Goal: Task Accomplishment & Management: Manage account settings

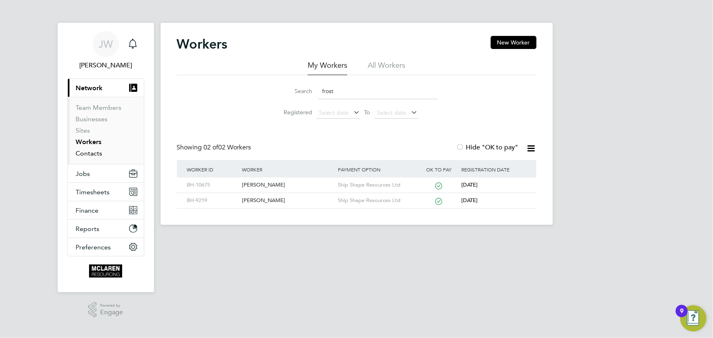
click at [98, 155] on link "Contacts" at bounding box center [89, 153] width 27 height 8
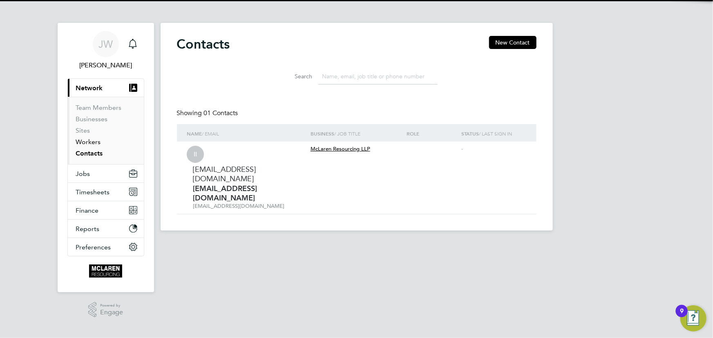
click at [94, 141] on link "Workers" at bounding box center [88, 142] width 25 height 8
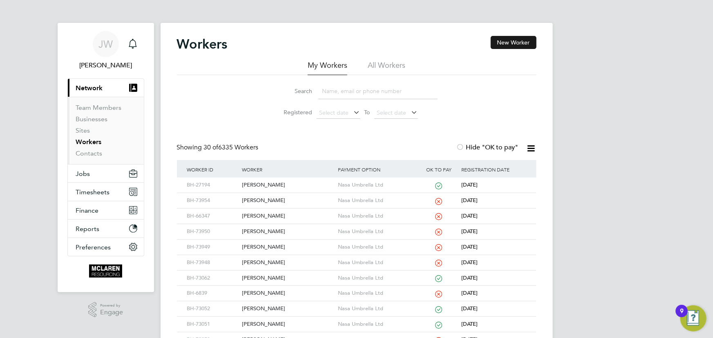
click at [504, 41] on button "New Worker" at bounding box center [513, 42] width 46 height 13
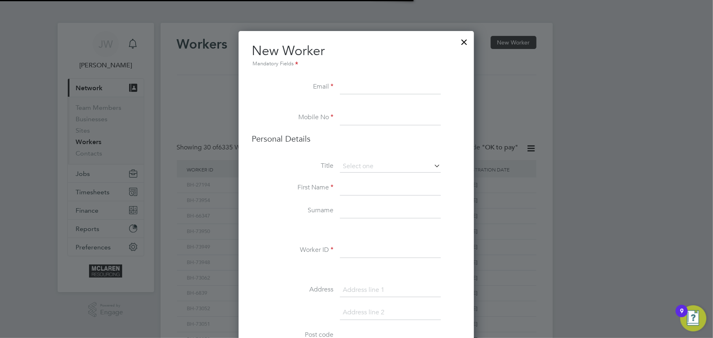
scroll to position [925, 333]
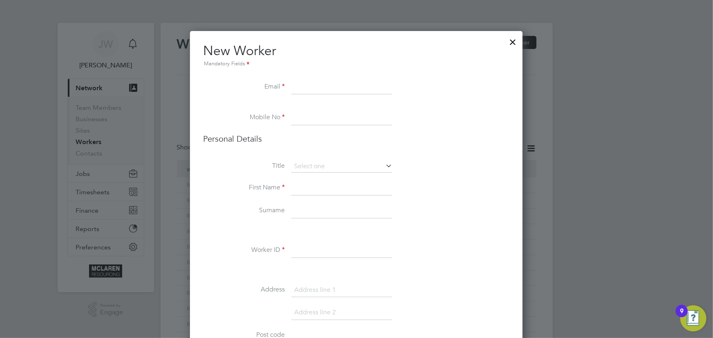
paste input "Jed.mcneill@icloud.com"
type input "Jed.mcneill@icloud.com"
click at [305, 210] on input at bounding box center [341, 211] width 101 height 15
paste input "07379 684410"
type input "07379 684410"
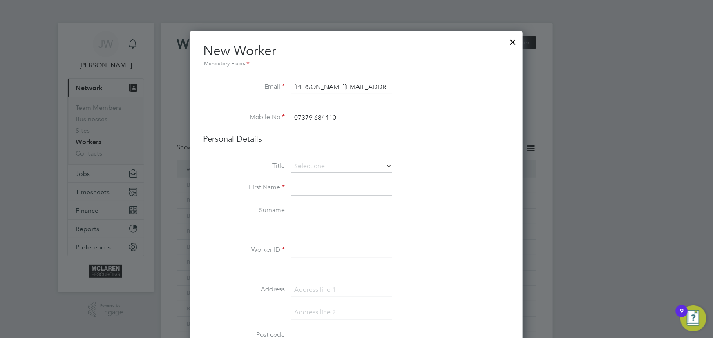
click at [308, 189] on input at bounding box center [341, 188] width 101 height 15
type input "Jed"
click at [312, 205] on input at bounding box center [341, 211] width 101 height 15
type input "N"
type input "McNeill"
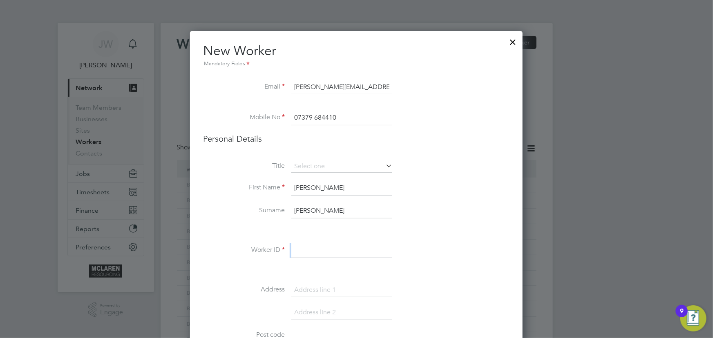
click at [310, 257] on li "Worker ID" at bounding box center [356, 254] width 306 height 23
click at [309, 255] on input at bounding box center [341, 250] width 101 height 15
type input "BH-73994"
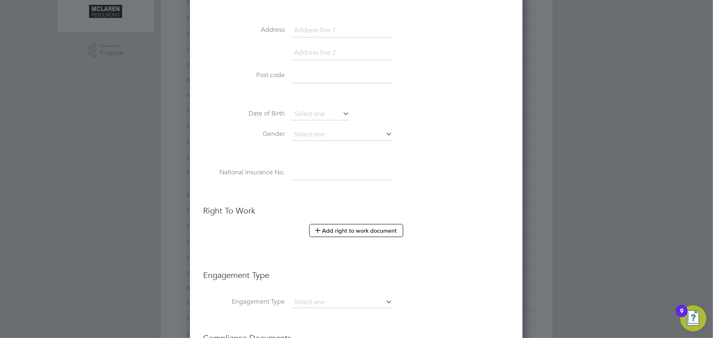
scroll to position [371, 0]
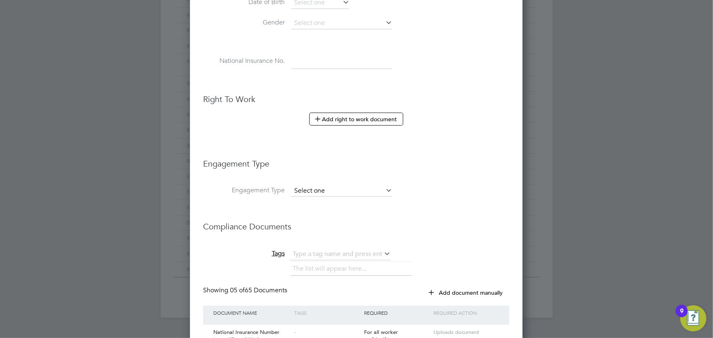
click at [326, 192] on input at bounding box center [341, 190] width 101 height 11
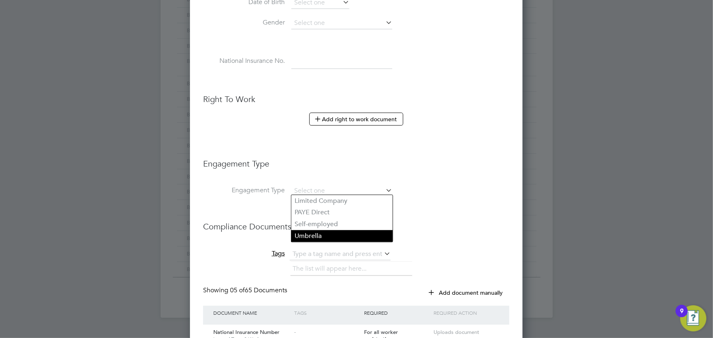
click at [314, 237] on li "Umbrella" at bounding box center [341, 236] width 101 height 12
type input "Umbrella"
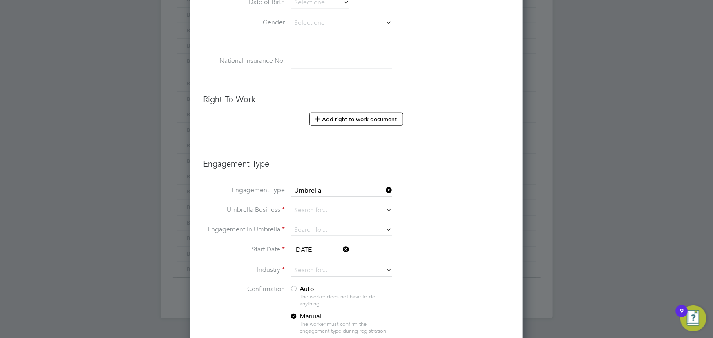
scroll to position [1133, 333]
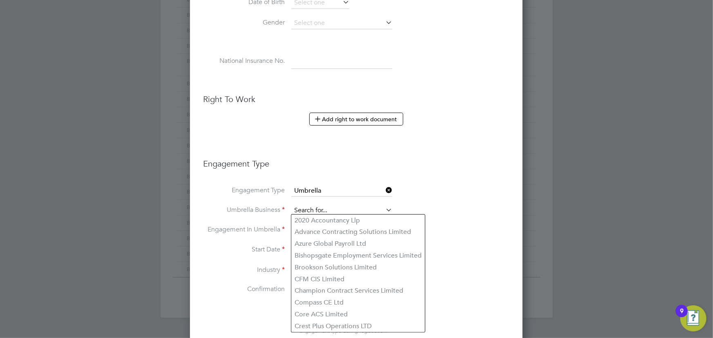
click at [316, 208] on input at bounding box center [341, 210] width 101 height 11
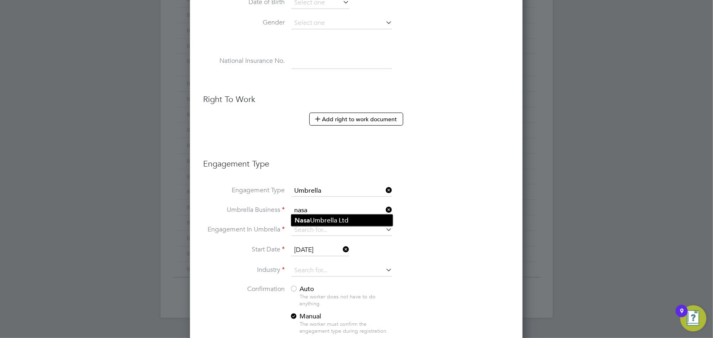
click at [316, 220] on li "Nasa Umbrella Ltd" at bounding box center [341, 221] width 101 height 12
type input "Nasa Umbrella Ltd"
click at [318, 222] on li "Umbrella Business Nasa Umbrella Ltd" at bounding box center [356, 215] width 306 height 20
click at [318, 226] on input at bounding box center [341, 230] width 101 height 11
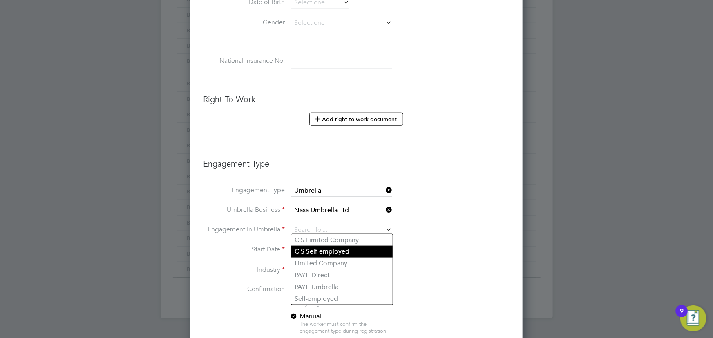
click at [327, 250] on li "CIS Self-employed" at bounding box center [341, 252] width 101 height 12
type input "CIS Self-employed"
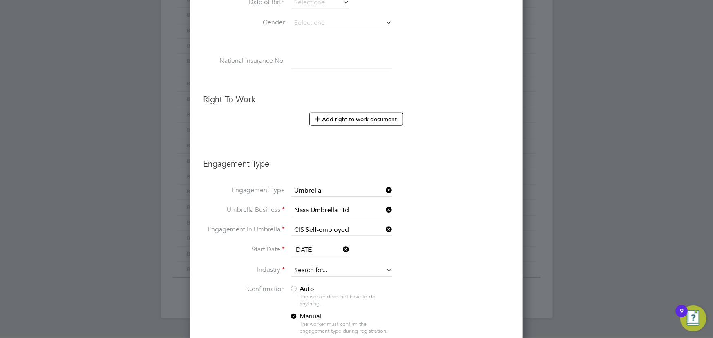
click at [303, 270] on input at bounding box center [341, 271] width 101 height 12
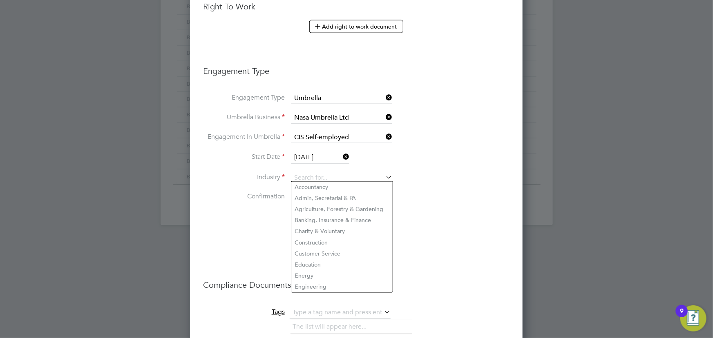
scroll to position [482, 0]
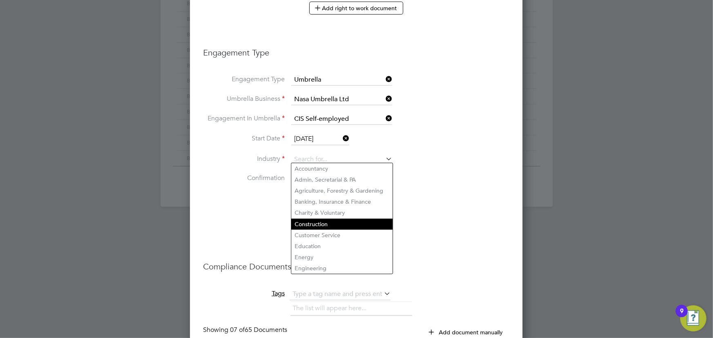
click at [319, 221] on li "Construction" at bounding box center [341, 224] width 101 height 11
type input "Construction"
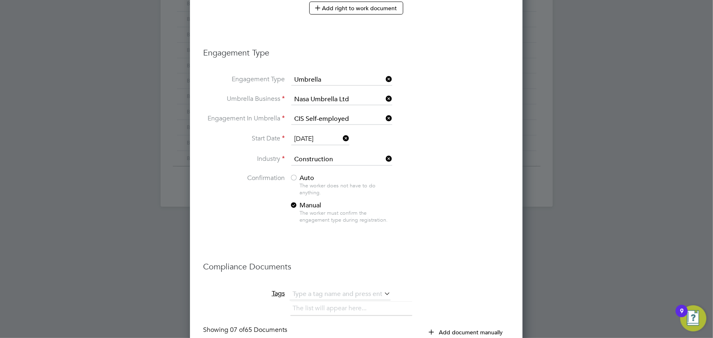
click at [303, 174] on span "Auto" at bounding box center [302, 178] width 25 height 8
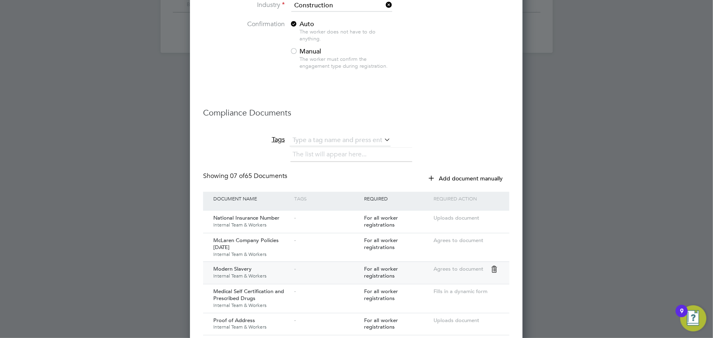
scroll to position [817, 0]
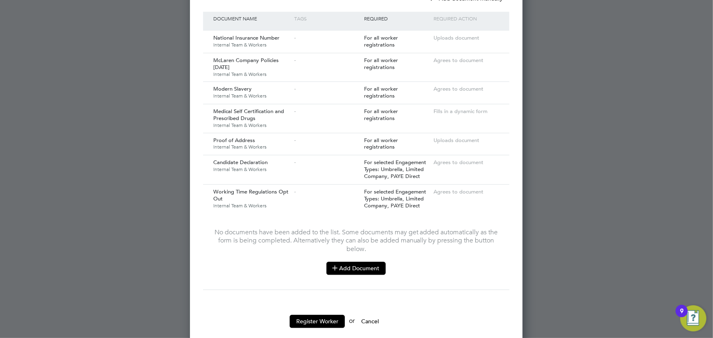
click at [362, 262] on button "Add Document" at bounding box center [355, 268] width 59 height 13
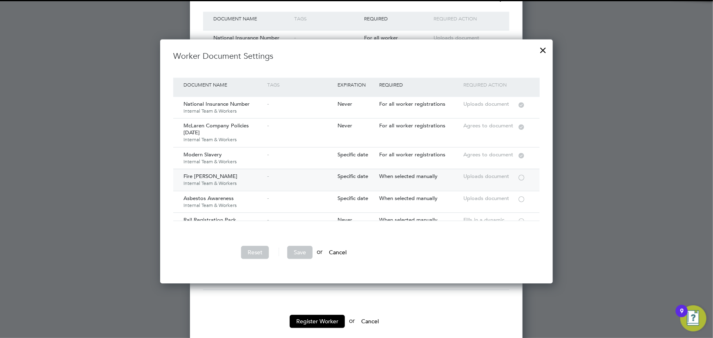
scroll to position [74, 0]
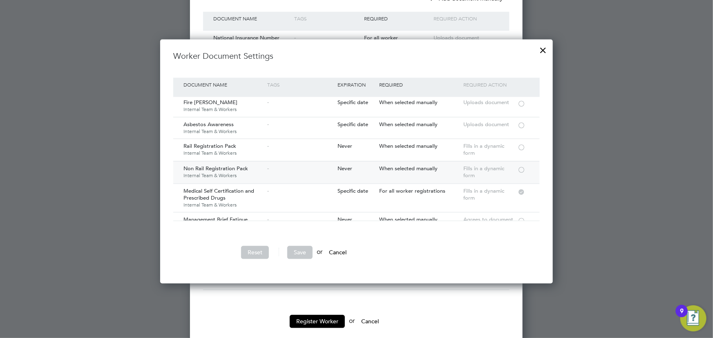
click at [520, 169] on div at bounding box center [521, 169] width 8 height 6
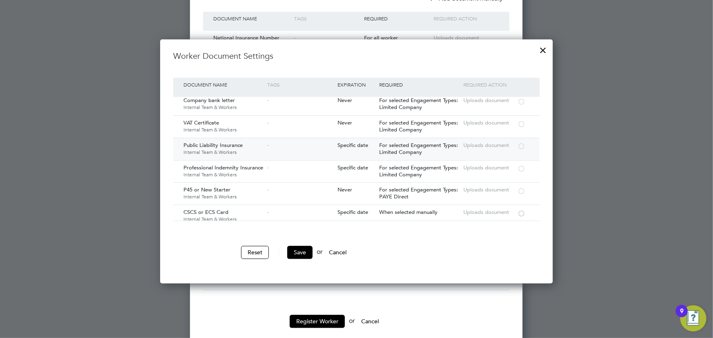
scroll to position [817, 0]
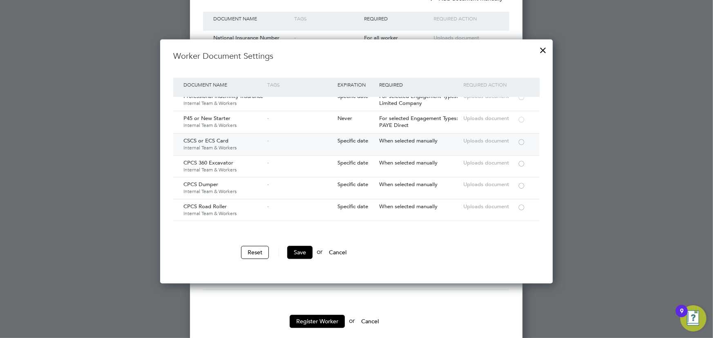
click at [521, 138] on div at bounding box center [521, 141] width 8 height 6
click at [304, 254] on button "Save" at bounding box center [299, 252] width 25 height 13
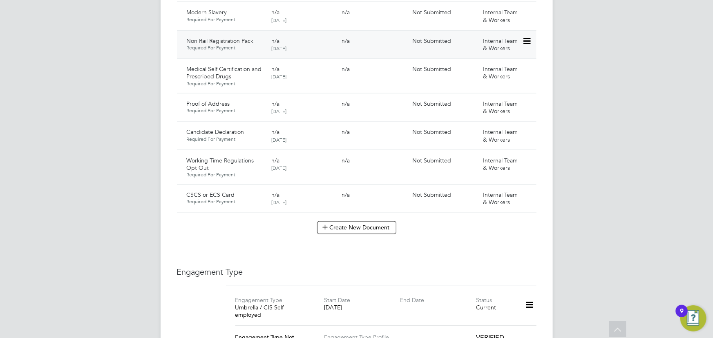
scroll to position [668, 0]
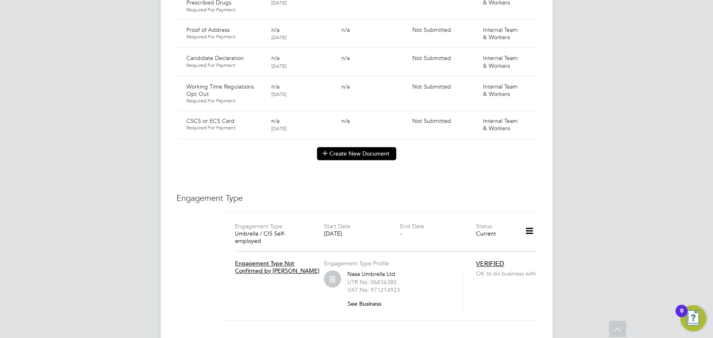
click at [343, 147] on button "Create New Document" at bounding box center [356, 153] width 79 height 13
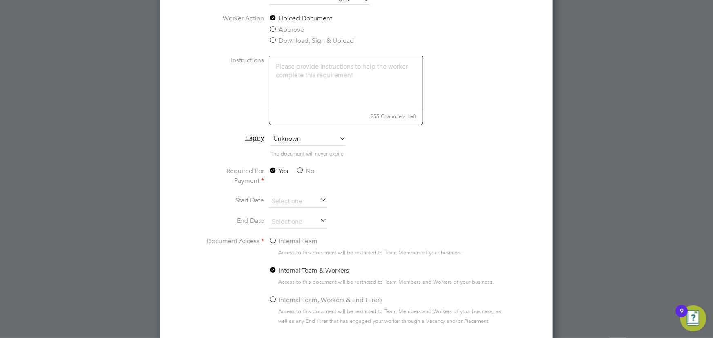
scroll to position [817, 0]
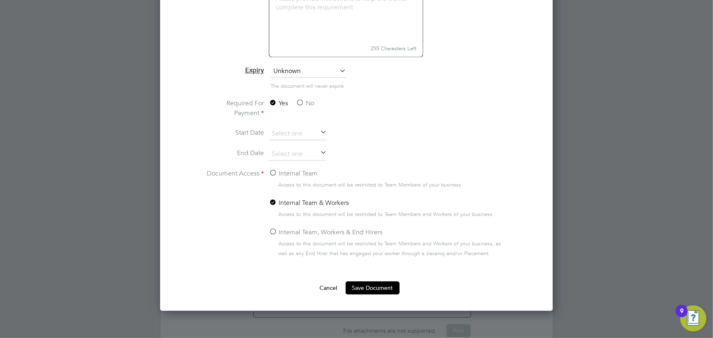
type input "key information document Enrgy 22.09.25"
click at [310, 104] on label "No" at bounding box center [305, 103] width 18 height 10
click at [0, 0] on input "No" at bounding box center [0, 0] width 0 height 0
click at [298, 173] on label "Internal Team" at bounding box center [293, 174] width 49 height 10
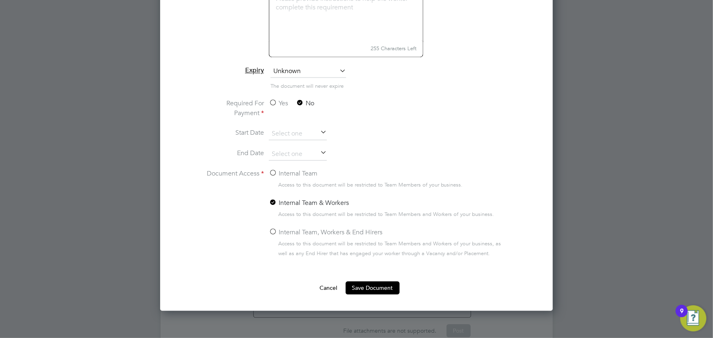
click at [0, 0] on input "Internal Team" at bounding box center [0, 0] width 0 height 0
click at [371, 286] on button "Save Document" at bounding box center [372, 287] width 54 height 13
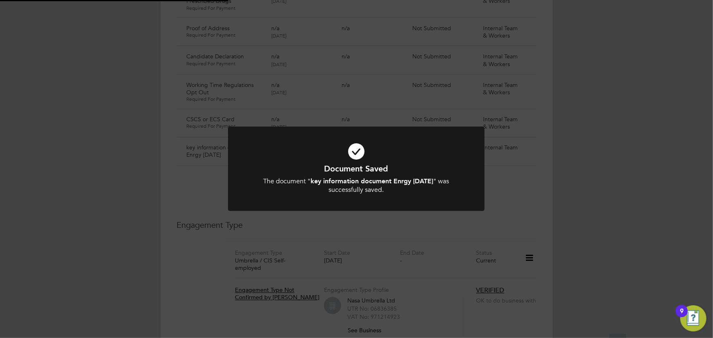
scroll to position [668, 0]
click at [602, 267] on div "Document Saved The document " key information document Enrgy 22.09.25 " was suc…" at bounding box center [356, 169] width 713 height 338
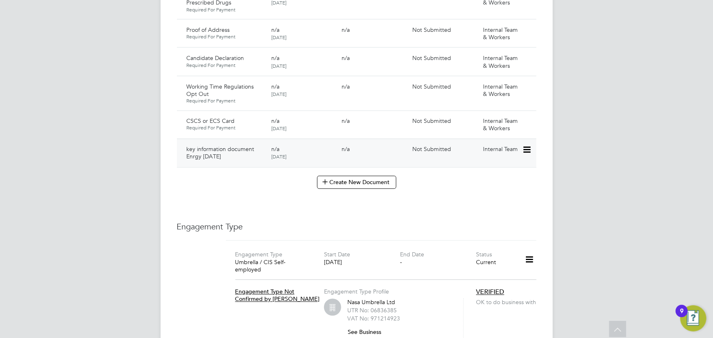
click at [530, 145] on icon at bounding box center [526, 150] width 8 height 10
click at [486, 156] on li "Submit Document" at bounding box center [501, 155] width 57 height 11
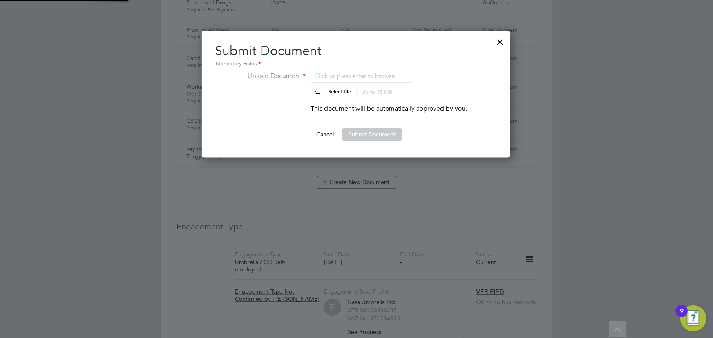
scroll to position [127, 309]
click at [352, 91] on input "file" at bounding box center [347, 83] width 128 height 25
type input "C:\fakepath\Key Information Document (Self Employed-CIS) 3 Jed McNeill Enrgy 22…"
click at [352, 134] on button "Submit Document" at bounding box center [372, 134] width 60 height 13
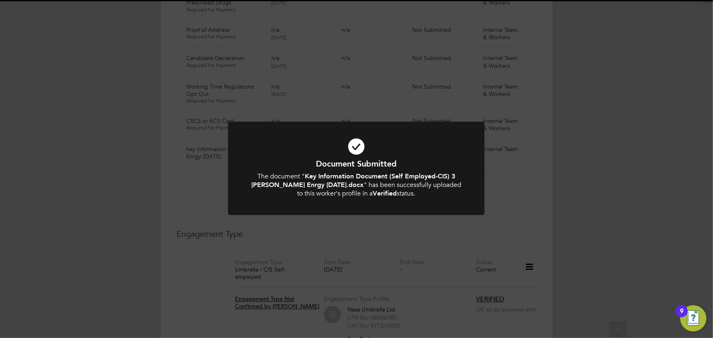
click at [594, 167] on div "Document Submitted The document " Key Information Document (Self Employed-CIS) …" at bounding box center [356, 169] width 713 height 338
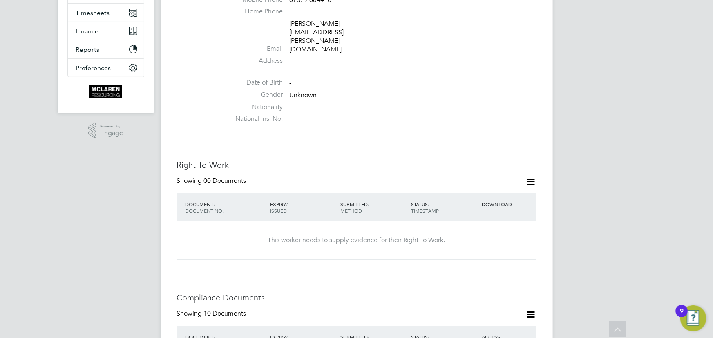
scroll to position [74, 0]
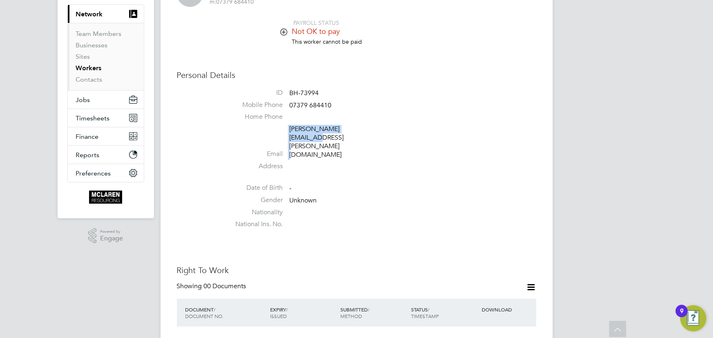
drag, startPoint x: 287, startPoint y: 127, endPoint x: 360, endPoint y: 128, distance: 73.1
click at [360, 128] on li "Email jed.mcneill@icloud.com" at bounding box center [381, 143] width 310 height 37
click at [379, 102] on li "Mobile Phone 07379 684410" at bounding box center [381, 107] width 310 height 12
click at [406, 110] on li "Mobile Phone 07379 684410" at bounding box center [381, 107] width 310 height 12
drag, startPoint x: 287, startPoint y: 129, endPoint x: 346, endPoint y: 127, distance: 59.2
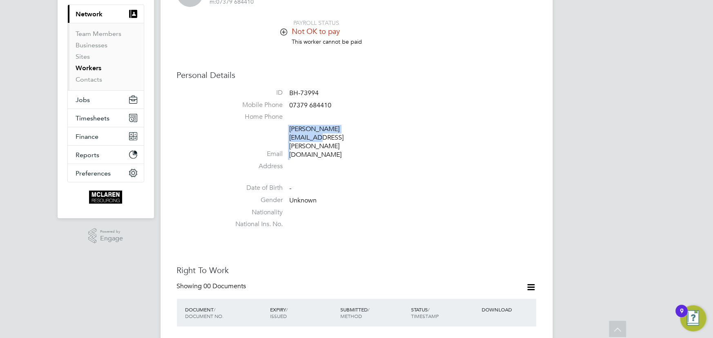
click at [354, 127] on li "Email jed.mcneill@icloud.com" at bounding box center [381, 143] width 310 height 37
drag, startPoint x: 346, startPoint y: 127, endPoint x: 400, endPoint y: 105, distance: 58.1
click at [400, 105] on li "Mobile Phone 07379 684410" at bounding box center [381, 107] width 310 height 12
drag, startPoint x: 287, startPoint y: 127, endPoint x: 348, endPoint y: 127, distance: 60.9
click at [379, 127] on li "Email jed.mcneill@icloud.com" at bounding box center [381, 143] width 310 height 37
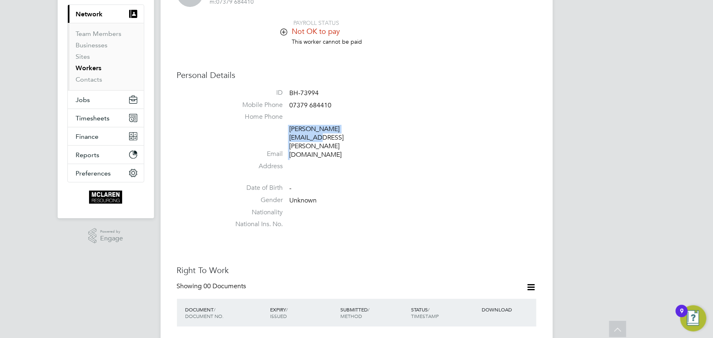
copy li "jed.mcneill@icloud.com"
click at [94, 78] on link "Contacts" at bounding box center [89, 80] width 27 height 8
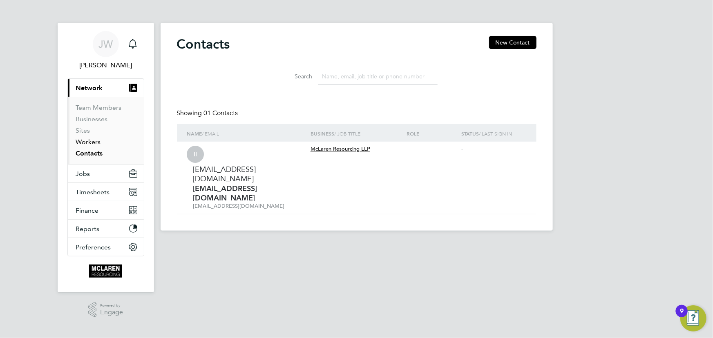
click at [92, 143] on link "Workers" at bounding box center [88, 142] width 25 height 8
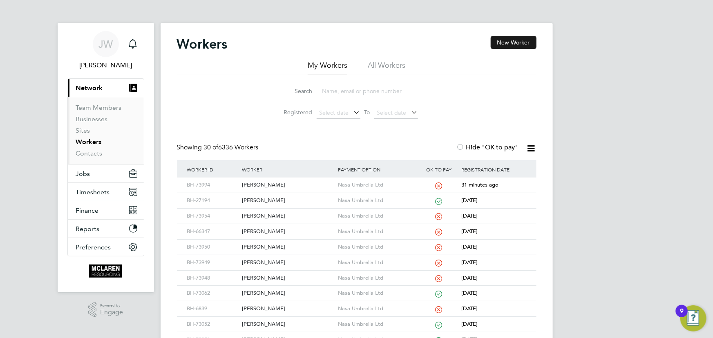
click at [504, 41] on button "New Worker" at bounding box center [513, 42] width 46 height 13
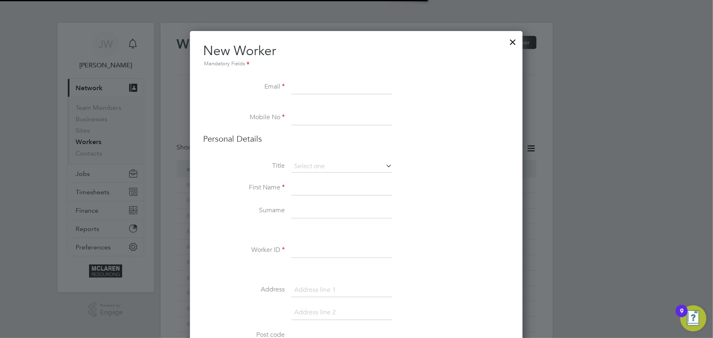
scroll to position [925, 333]
paste input "petar.ventsislavov.atanasov@gmail.com"
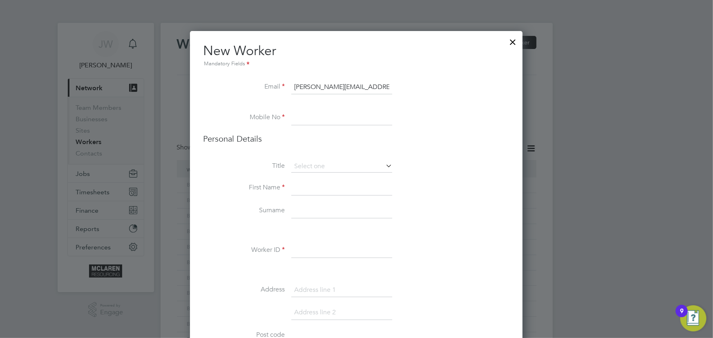
scroll to position [0, 20]
type input "petar.ventsislavov.atanasov@gmail.com"
click at [314, 211] on input at bounding box center [341, 211] width 101 height 15
drag, startPoint x: 314, startPoint y: 211, endPoint x: 356, endPoint y: 216, distance: 41.5
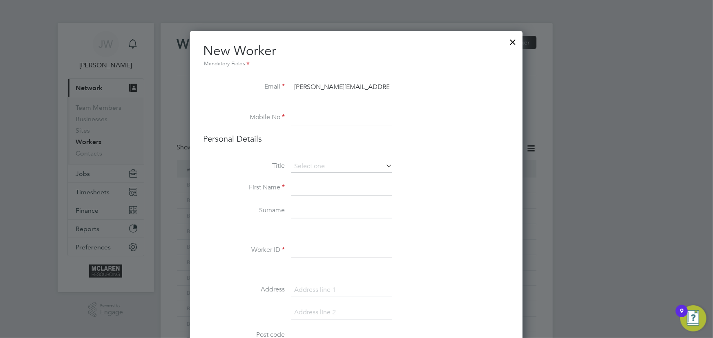
click at [314, 211] on input at bounding box center [341, 211] width 101 height 15
paste input "07340 579034"
type input "07340 579034"
click at [314, 181] on input at bounding box center [341, 188] width 101 height 15
type input "Petar"
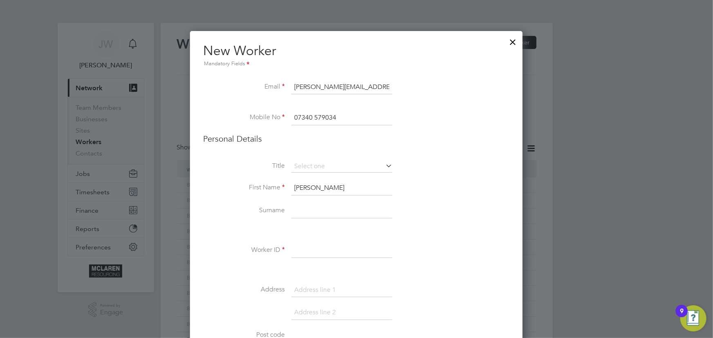
drag, startPoint x: 307, startPoint y: 212, endPoint x: 310, endPoint y: 206, distance: 5.8
click at [307, 212] on input at bounding box center [341, 211] width 101 height 15
type input "Atanasov"
drag, startPoint x: 311, startPoint y: 253, endPoint x: 326, endPoint y: 236, distance: 22.3
click at [311, 253] on input at bounding box center [341, 250] width 101 height 15
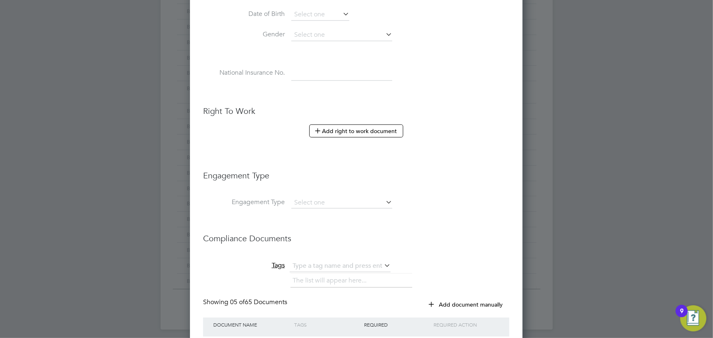
scroll to position [408, 0]
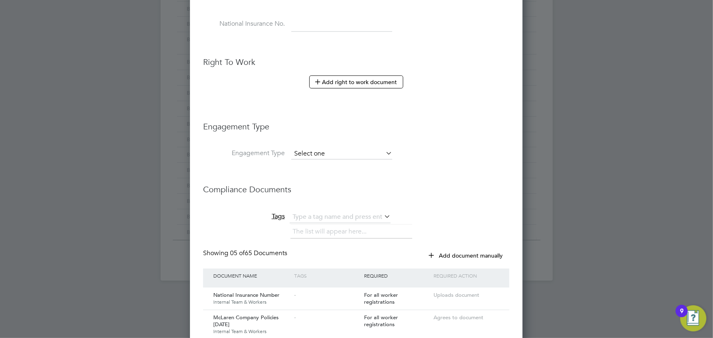
type input "BH-73995"
click at [313, 154] on input at bounding box center [341, 153] width 101 height 11
drag, startPoint x: 317, startPoint y: 196, endPoint x: 314, endPoint y: 171, distance: 25.1
click at [318, 196] on li "Umbrella" at bounding box center [341, 199] width 101 height 12
type input "Umbrella"
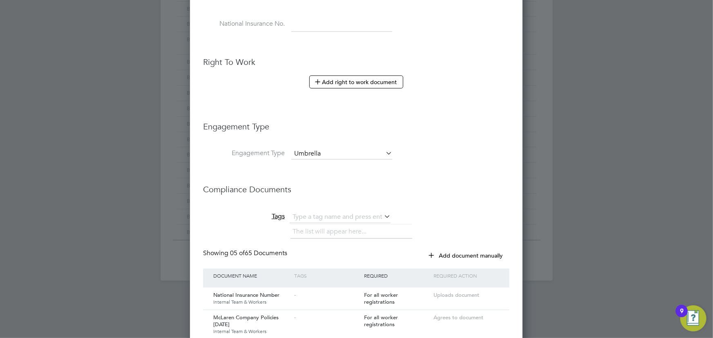
scroll to position [1133, 333]
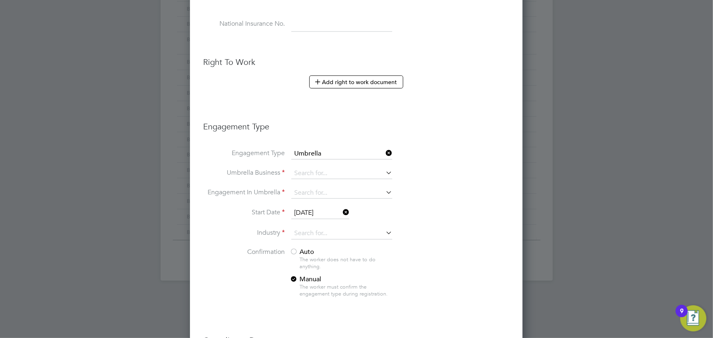
click at [314, 168] on input at bounding box center [341, 173] width 101 height 11
click at [314, 182] on li "Nasa Umbrella Ltd" at bounding box center [341, 184] width 101 height 12
type input "Nasa Umbrella Ltd"
click at [314, 193] on input at bounding box center [341, 192] width 101 height 11
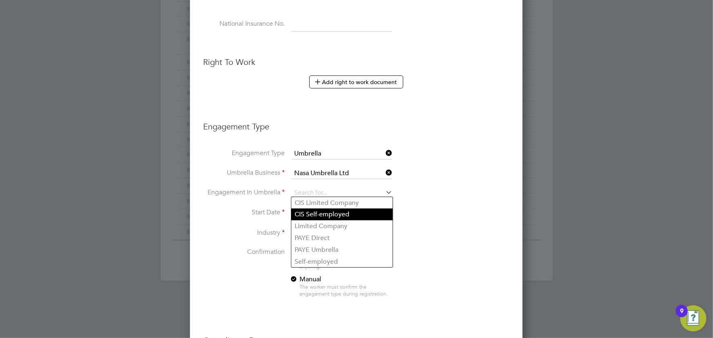
click at [320, 213] on li "CIS Self-employed" at bounding box center [341, 215] width 101 height 12
type input "CIS Self-employed"
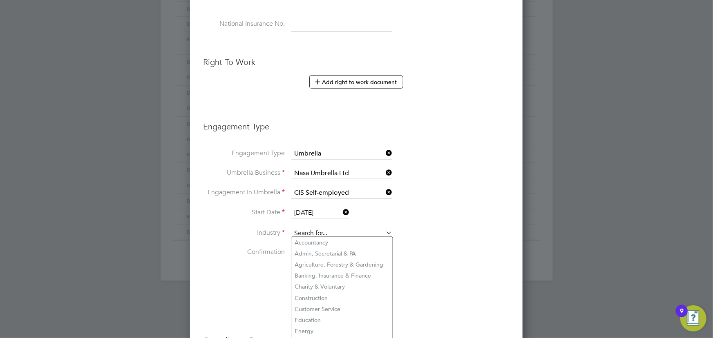
click at [299, 229] on input at bounding box center [341, 233] width 101 height 12
click at [326, 298] on li "Construction" at bounding box center [341, 298] width 101 height 11
type input "Construction"
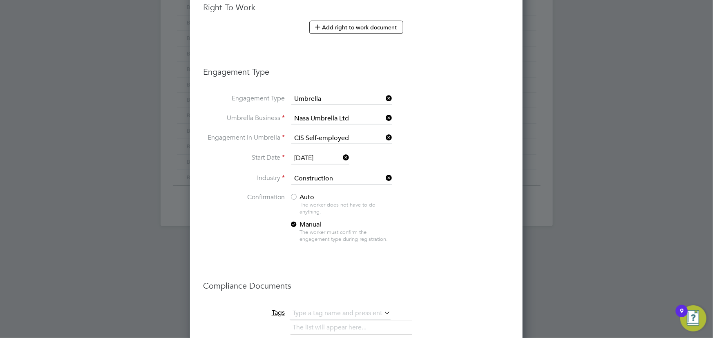
scroll to position [519, 0]
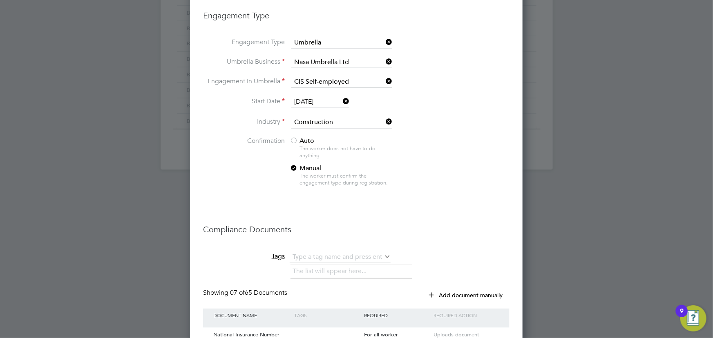
click at [303, 138] on span "Auto" at bounding box center [302, 141] width 25 height 8
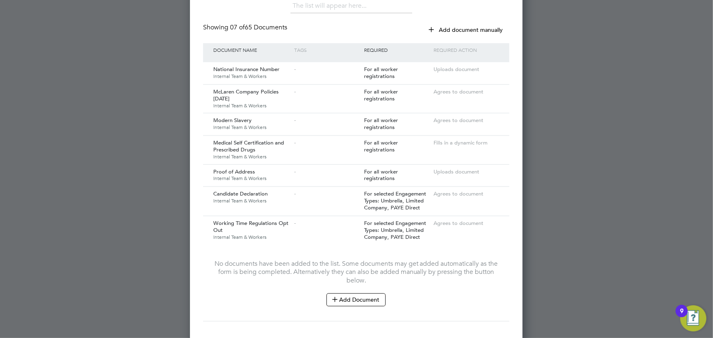
scroll to position [825, 0]
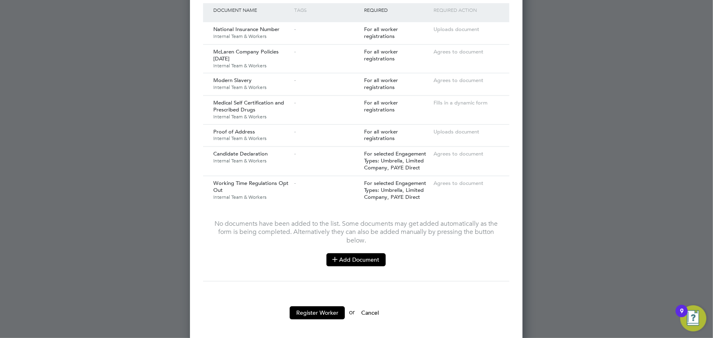
click at [368, 253] on button "Add Document" at bounding box center [355, 259] width 59 height 13
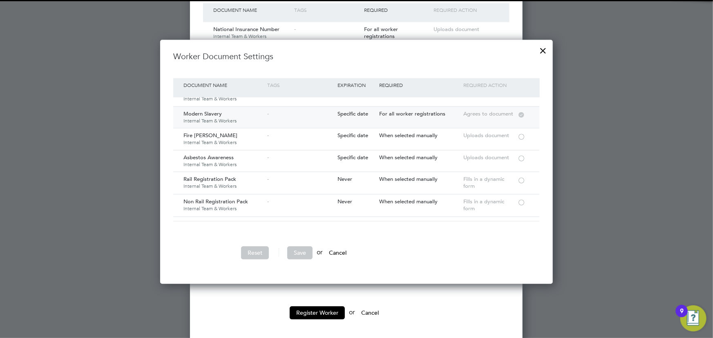
scroll to position [74, 0]
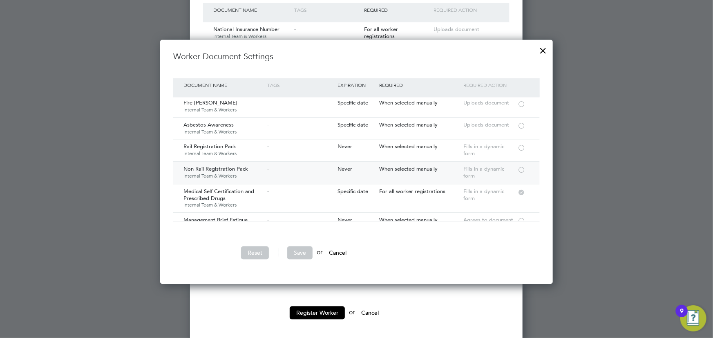
click at [519, 167] on div at bounding box center [521, 169] width 8 height 6
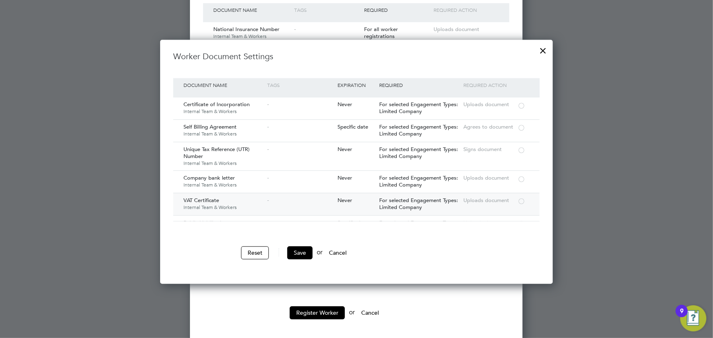
scroll to position [817, 0]
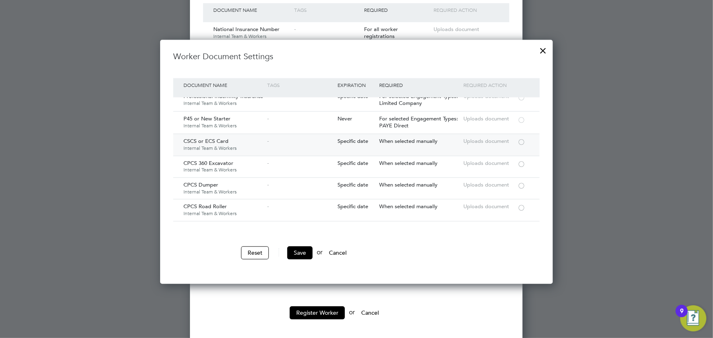
click at [518, 138] on div at bounding box center [521, 141] width 8 height 6
click at [298, 249] on button "Save" at bounding box center [299, 252] width 25 height 13
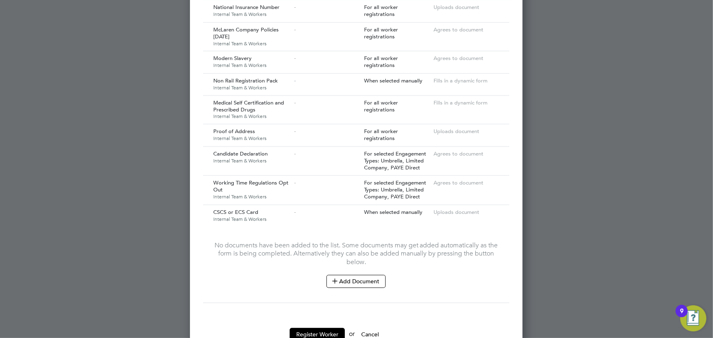
scroll to position [869, 0]
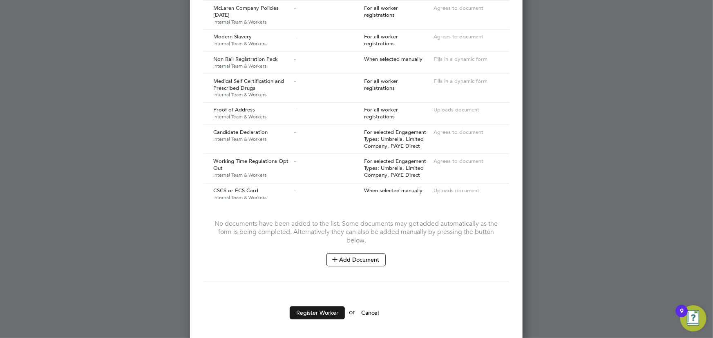
click at [325, 307] on button "Register Worker" at bounding box center [317, 312] width 55 height 13
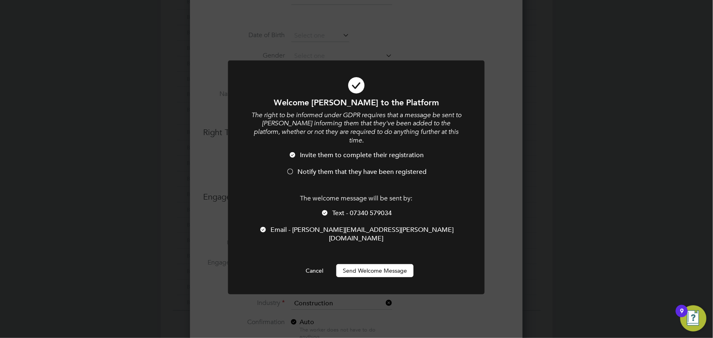
click at [367, 264] on button "Send Welcome Message" at bounding box center [374, 270] width 77 height 13
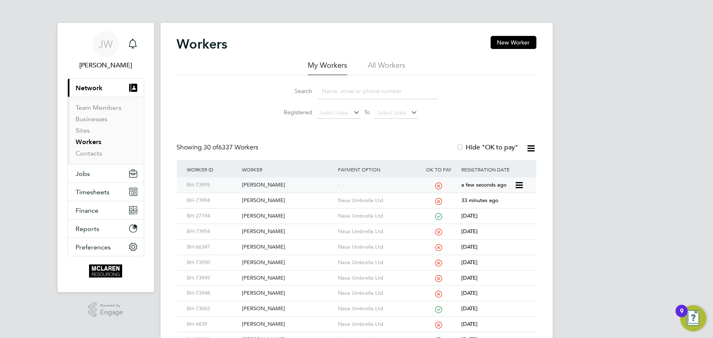
click at [264, 183] on div "Petar Atanasov" at bounding box center [288, 185] width 96 height 15
click at [82, 152] on link "Contacts" at bounding box center [89, 153] width 27 height 8
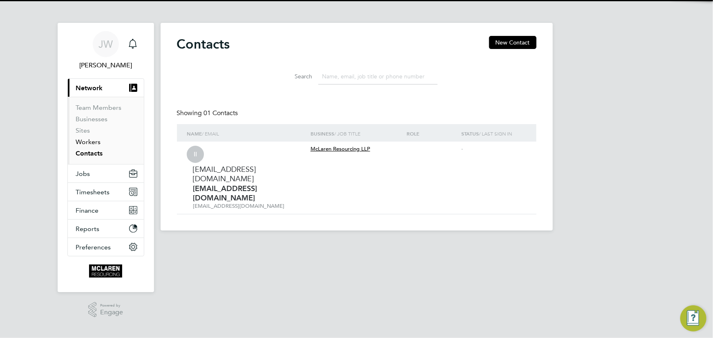
click at [87, 141] on link "Workers" at bounding box center [88, 142] width 25 height 8
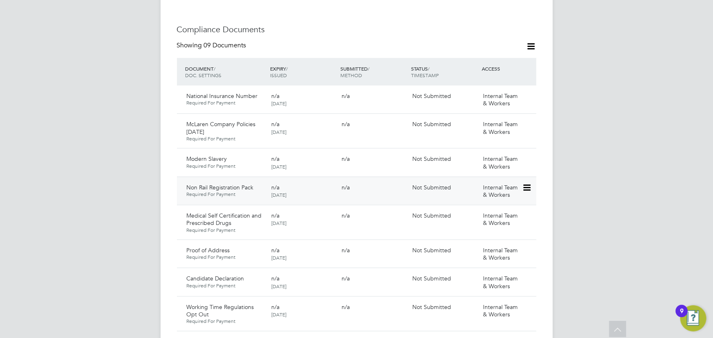
scroll to position [668, 0]
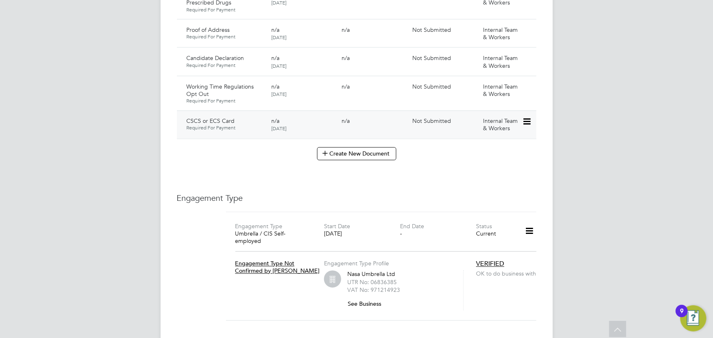
click at [526, 117] on icon at bounding box center [526, 122] width 8 height 10
click at [499, 128] on li "Submit Document" at bounding box center [500, 127] width 60 height 11
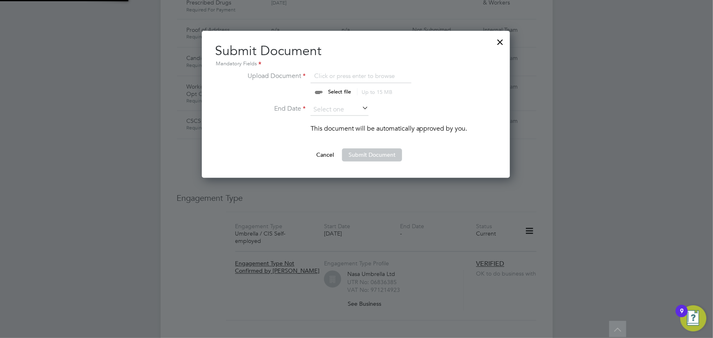
scroll to position [147, 309]
click at [346, 90] on input "file" at bounding box center [347, 83] width 128 height 25
type input "C:\fakepath\petar atanasov cscs.jpg"
click at [356, 104] on input at bounding box center [339, 110] width 58 height 12
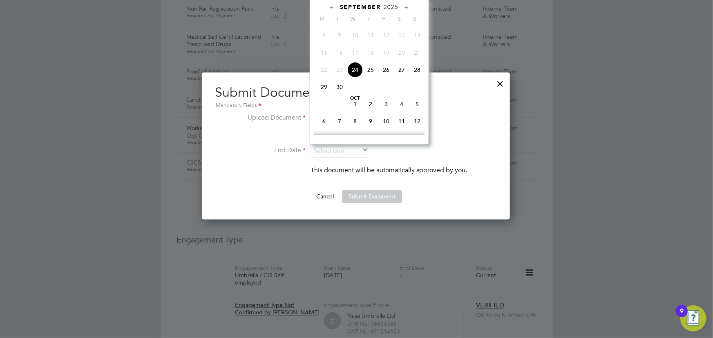
scroll to position [557, 0]
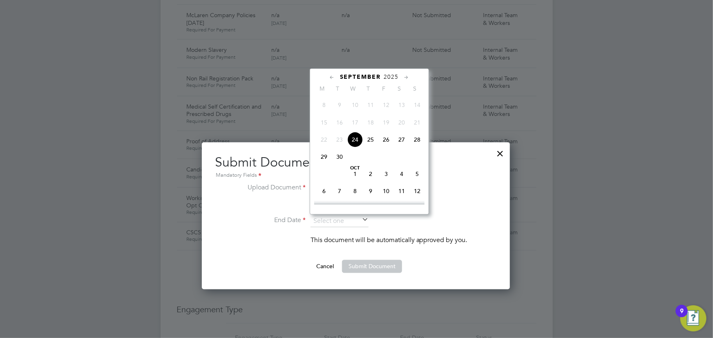
click at [389, 77] on span "2025" at bounding box center [391, 77] width 15 height 7
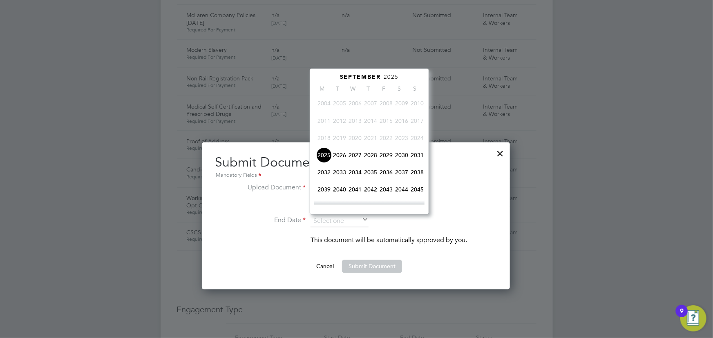
click at [385, 156] on span "2029" at bounding box center [386, 155] width 16 height 16
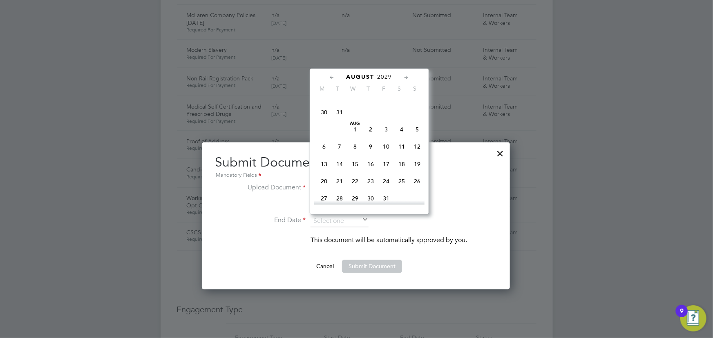
scroll to position [136, 0]
click at [339, 109] on span "17" at bounding box center [340, 109] width 16 height 16
type input "17 Jul 2029"
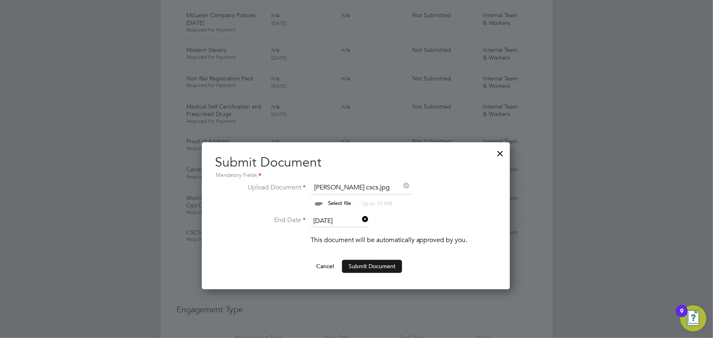
click at [376, 265] on button "Submit Document" at bounding box center [372, 266] width 60 height 13
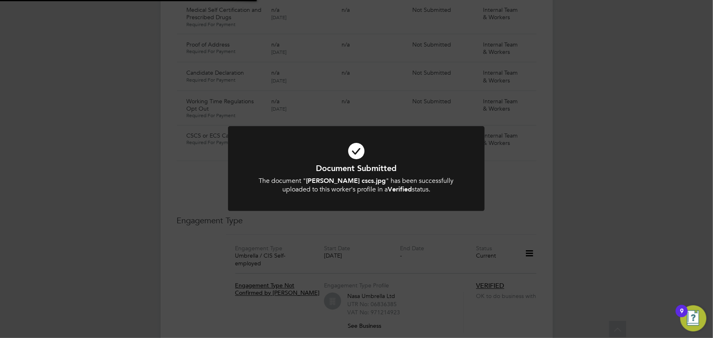
scroll to position [668, 0]
click at [615, 204] on div "Document Submitted The document " petar atanasov cscs.jpg " has been successful…" at bounding box center [356, 169] width 713 height 338
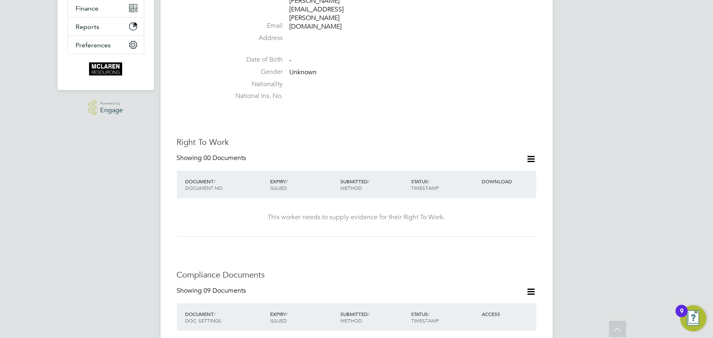
scroll to position [185, 0]
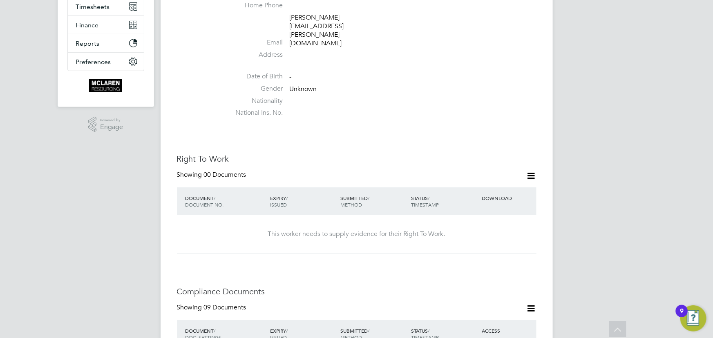
click at [533, 171] on icon at bounding box center [531, 176] width 10 height 10
click at [494, 172] on li "Add Right To Work Document" at bounding box center [486, 170] width 98 height 11
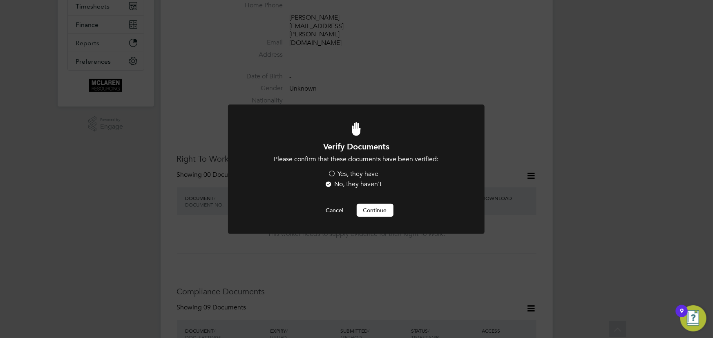
scroll to position [0, 0]
drag, startPoint x: 362, startPoint y: 174, endPoint x: 363, endPoint y: 183, distance: 9.1
click at [362, 174] on label "Yes, they have" at bounding box center [353, 174] width 51 height 9
click at [0, 0] on input "Yes, they have" at bounding box center [0, 0] width 0 height 0
click at [366, 207] on button "Continue" at bounding box center [374, 210] width 37 height 13
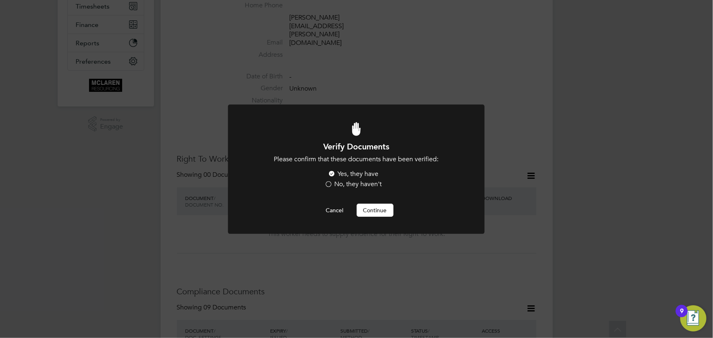
scroll to position [185, 0]
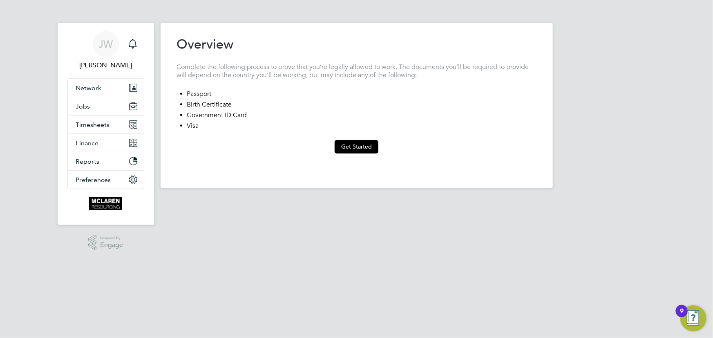
click at [351, 144] on button "Get Started" at bounding box center [356, 146] width 44 height 13
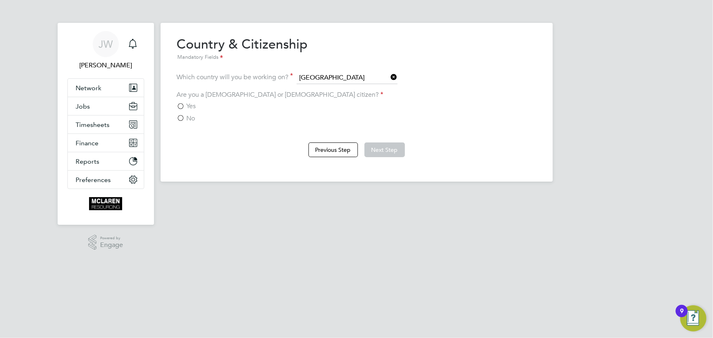
click at [193, 118] on span "No" at bounding box center [191, 118] width 9 height 8
click at [0, 0] on input "No" at bounding box center [0, 0] width 0 height 0
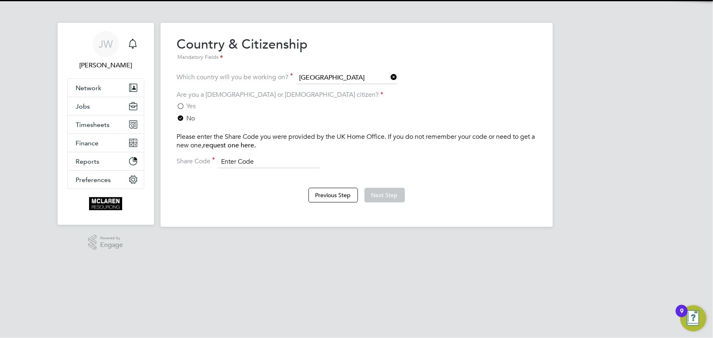
click at [252, 159] on input at bounding box center [268, 162] width 101 height 12
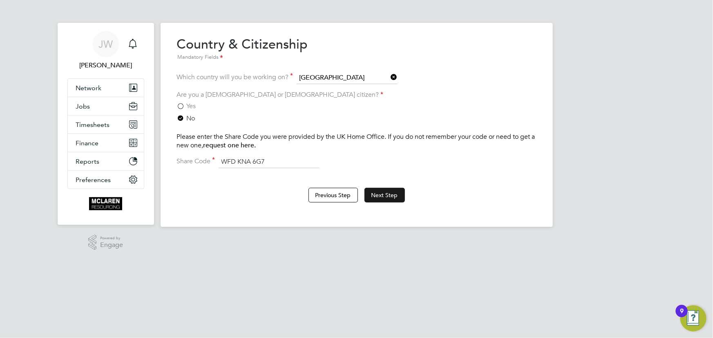
type input "WFD KNA 6G7"
click at [377, 192] on button "Next Step" at bounding box center [384, 195] width 40 height 15
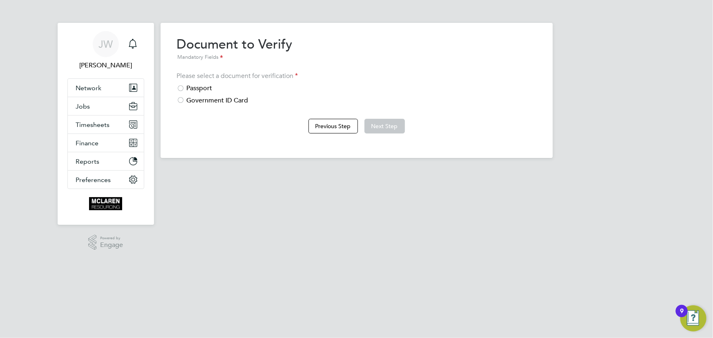
click at [202, 87] on div "Passport" at bounding box center [356, 88] width 359 height 9
click at [381, 126] on button "Next Step" at bounding box center [384, 126] width 40 height 15
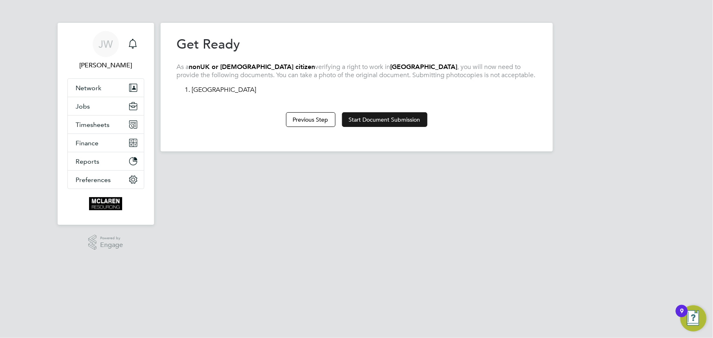
click at [385, 122] on button "Start Document Submission" at bounding box center [384, 119] width 85 height 15
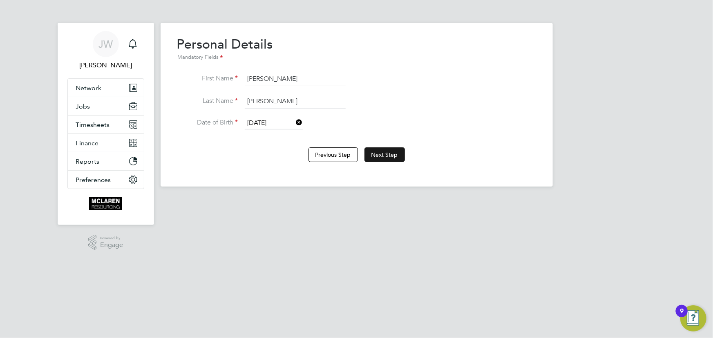
click at [379, 152] on button "Next Step" at bounding box center [384, 154] width 40 height 15
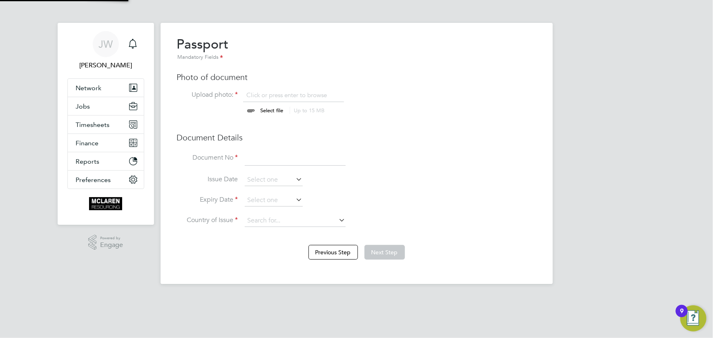
scroll to position [11, 101]
click at [273, 110] on input "file" at bounding box center [280, 103] width 128 height 25
type input "C:\fakepath\petar atanasov passport.jpg"
drag, startPoint x: 275, startPoint y: 157, endPoint x: 283, endPoint y: 158, distance: 7.4
click at [275, 157] on input at bounding box center [295, 158] width 101 height 15
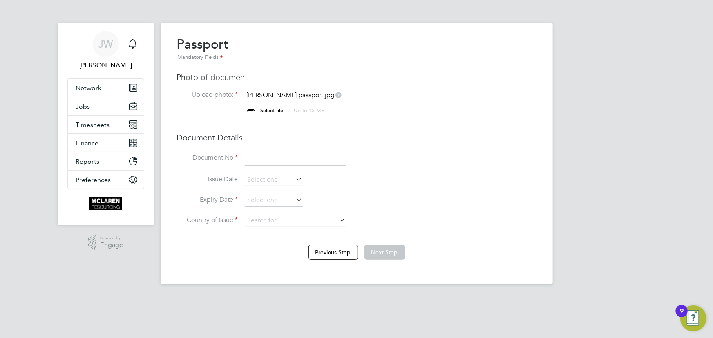
click at [278, 158] on input at bounding box center [295, 158] width 101 height 15
type input "389711362"
click at [269, 181] on input at bounding box center [274, 180] width 58 height 12
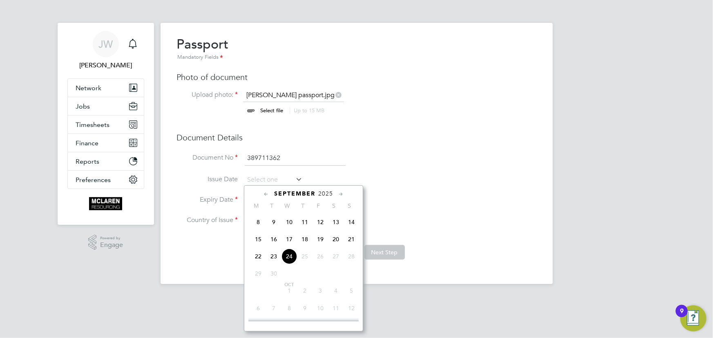
click at [328, 196] on span "2025" at bounding box center [325, 193] width 15 height 7
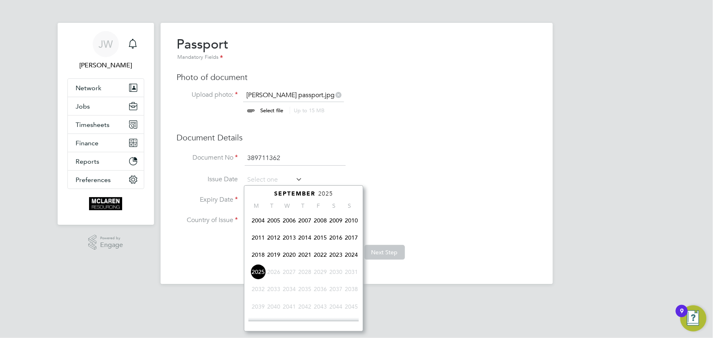
click at [348, 256] on span "2024" at bounding box center [351, 255] width 16 height 16
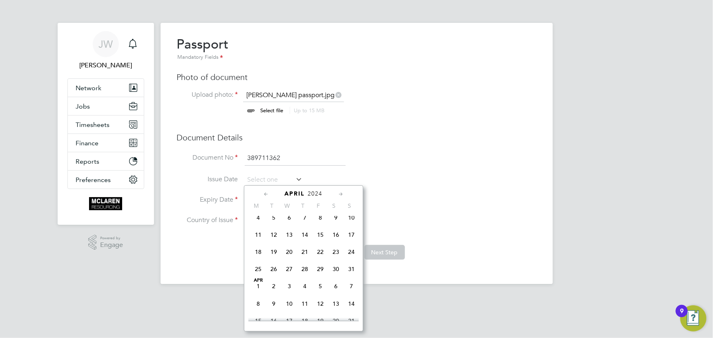
scroll to position [162, 0]
click at [256, 290] on span "22" at bounding box center [258, 287] width 16 height 16
type input "22 Apr 2024"
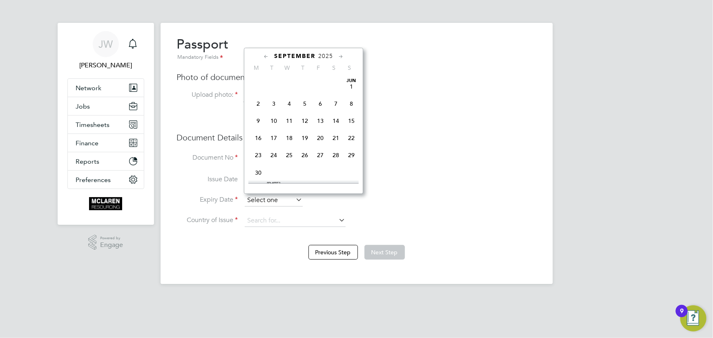
click at [272, 202] on input at bounding box center [274, 200] width 58 height 12
click at [328, 54] on span "2025" at bounding box center [325, 56] width 15 height 7
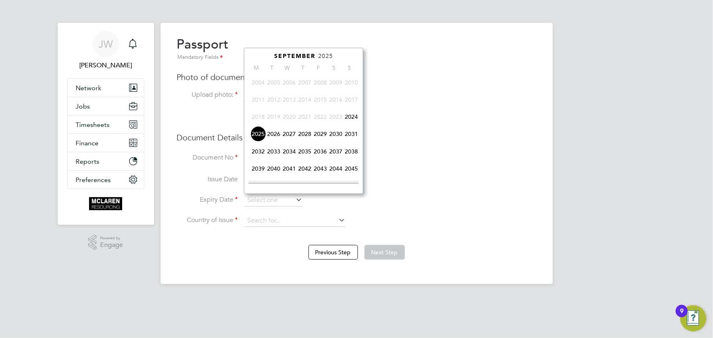
click at [322, 133] on span "2029" at bounding box center [320, 134] width 16 height 16
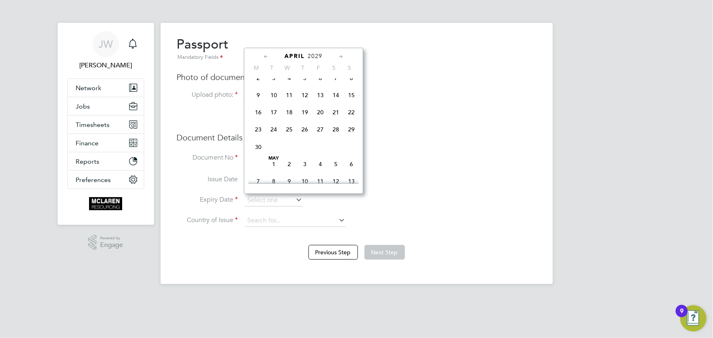
scroll to position [92, 0]
click at [352, 131] on span "22" at bounding box center [351, 132] width 16 height 16
type input "22 Apr 2029"
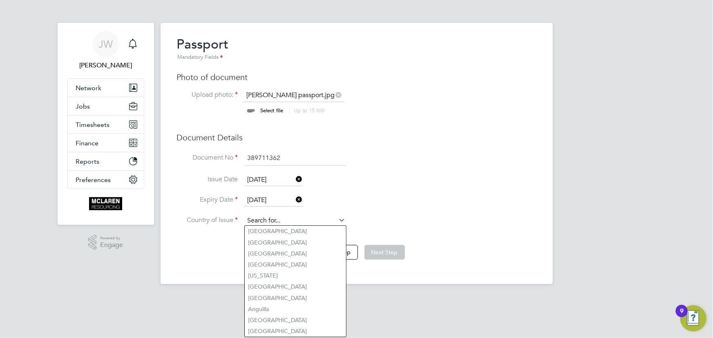
click at [270, 216] on input at bounding box center [295, 221] width 101 height 12
click at [268, 221] on input at bounding box center [295, 221] width 101 height 12
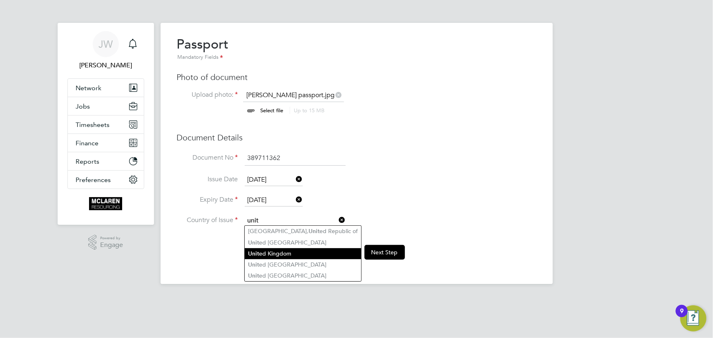
click at [269, 253] on li "Unit ed Kingdom" at bounding box center [303, 253] width 116 height 11
type input "[GEOGRAPHIC_DATA]"
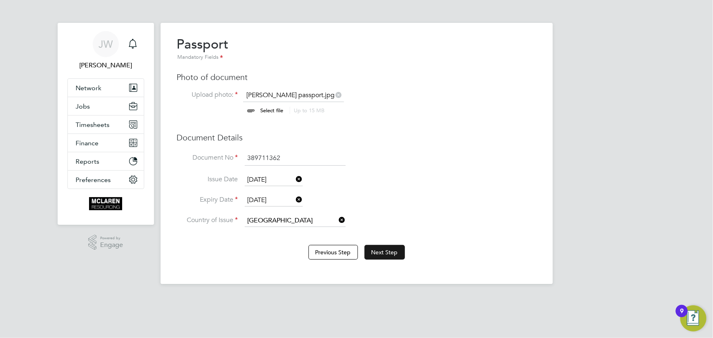
click at [390, 254] on button "Next Step" at bounding box center [384, 252] width 40 height 15
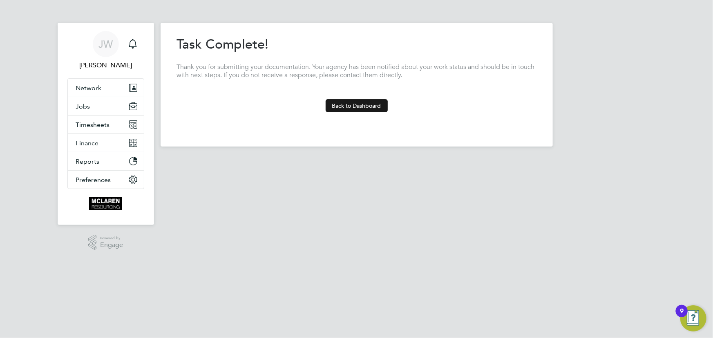
click at [350, 107] on button "Back to Dashboard" at bounding box center [356, 105] width 62 height 13
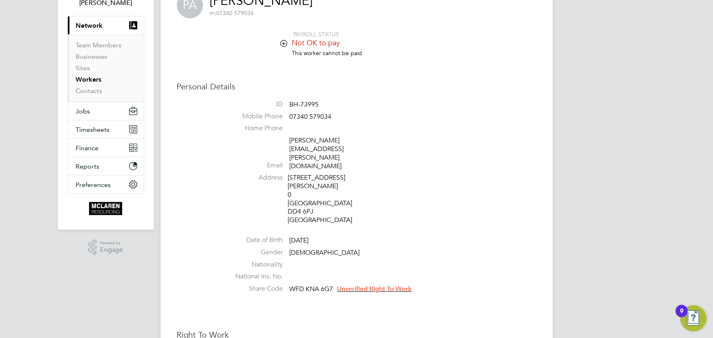
scroll to position [148, 0]
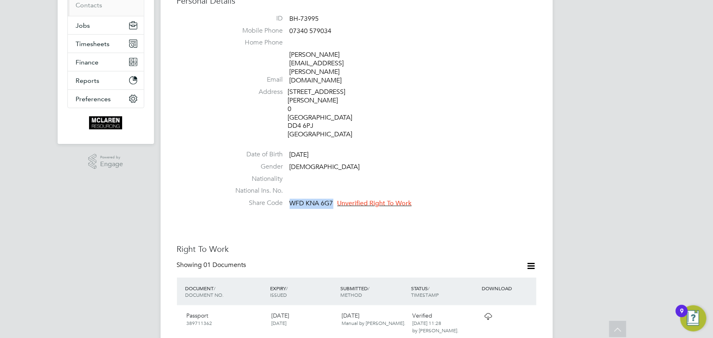
drag, startPoint x: 291, startPoint y: 169, endPoint x: 334, endPoint y: 169, distance: 43.7
click at [334, 199] on li "Share Code WFD KNA 6G7 Unverified Right To Work" at bounding box center [381, 205] width 310 height 12
copy span "WFD KNA 6G7"
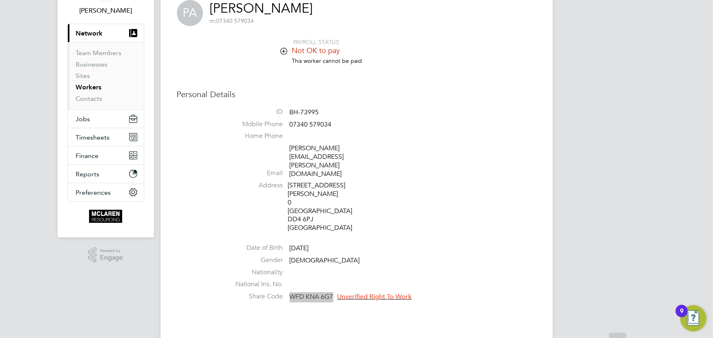
scroll to position [111, 0]
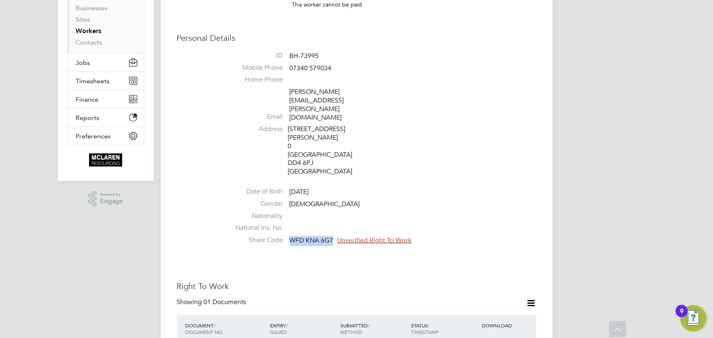
click at [381, 236] on span "Unverified Right To Work" at bounding box center [374, 240] width 74 height 8
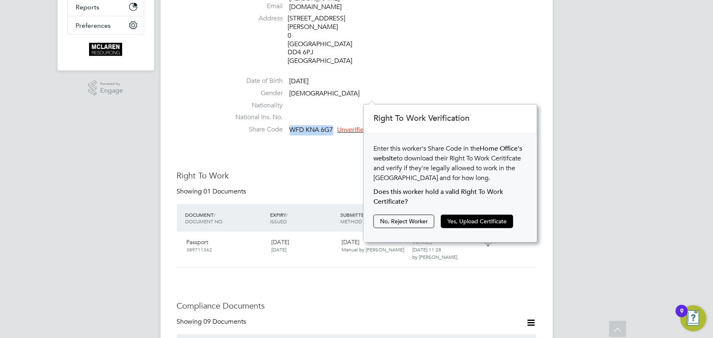
scroll to position [223, 0]
click at [472, 218] on button "Yes, Upload Certificate" at bounding box center [477, 220] width 72 height 13
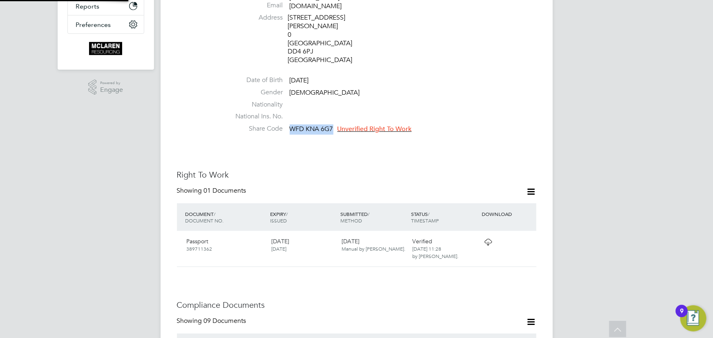
scroll to position [29, 174]
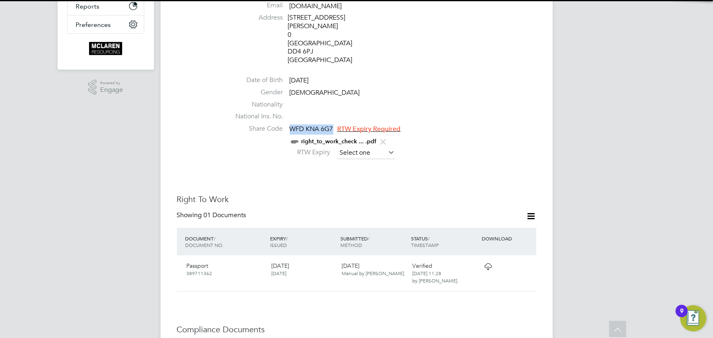
click at [367, 147] on input at bounding box center [366, 153] width 58 height 12
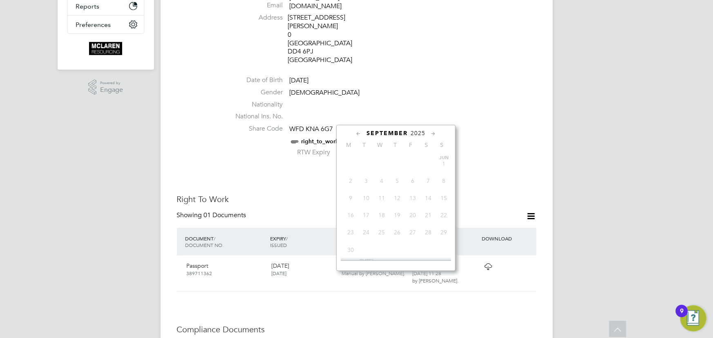
scroll to position [295, 0]
click at [420, 133] on span "2025" at bounding box center [417, 133] width 15 height 7
click at [380, 213] on span "2027" at bounding box center [382, 211] width 16 height 16
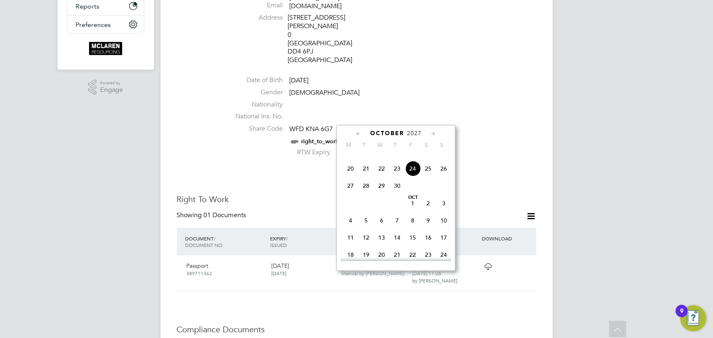
click at [412, 170] on span "24" at bounding box center [413, 169] width 16 height 16
type input "[DATE]"
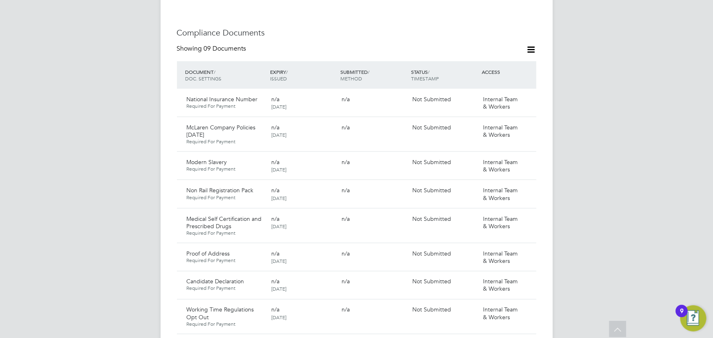
scroll to position [668, 0]
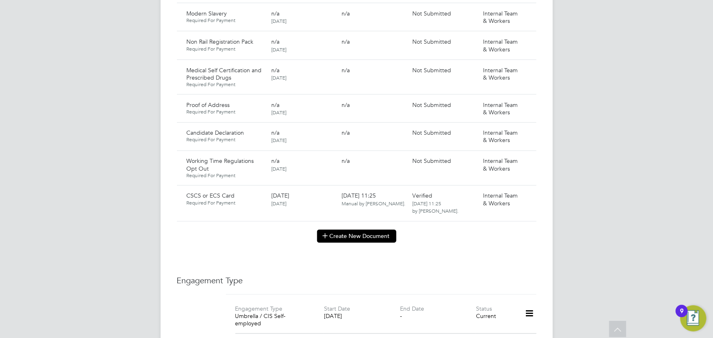
click at [377, 230] on button "Create New Document" at bounding box center [356, 236] width 79 height 13
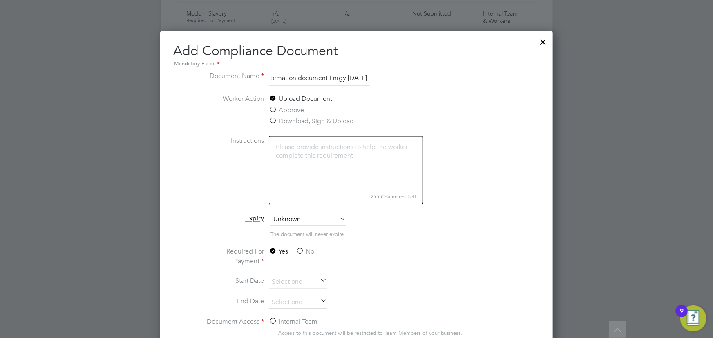
scroll to position [817, 0]
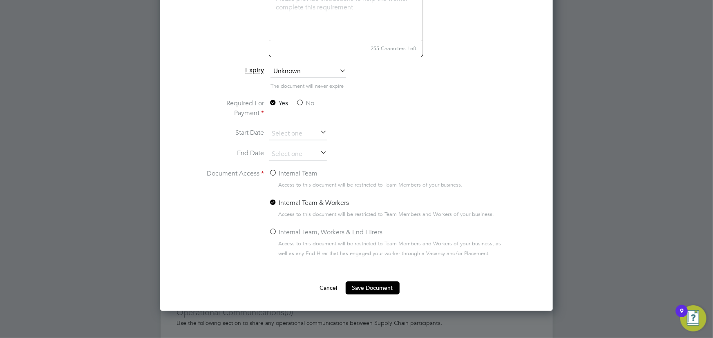
type input "key information document Enrgy 22.09.25"
click at [305, 102] on label "No" at bounding box center [305, 103] width 18 height 10
click at [0, 0] on input "No" at bounding box center [0, 0] width 0 height 0
click at [302, 169] on label "Internal Team" at bounding box center [293, 174] width 49 height 10
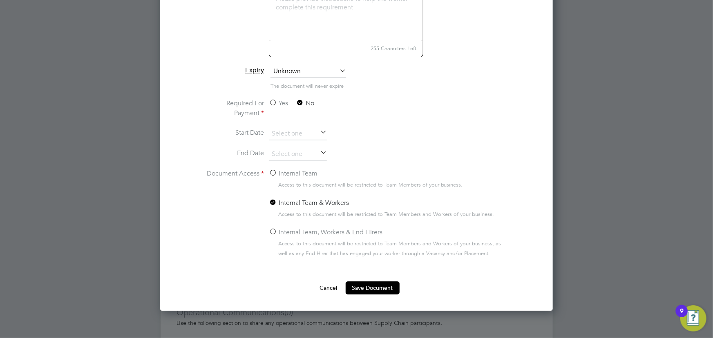
click at [0, 0] on input "Internal Team" at bounding box center [0, 0] width 0 height 0
drag, startPoint x: 361, startPoint y: 283, endPoint x: 517, endPoint y: 244, distance: 161.2
click at [361, 283] on button "Save Document" at bounding box center [372, 287] width 54 height 13
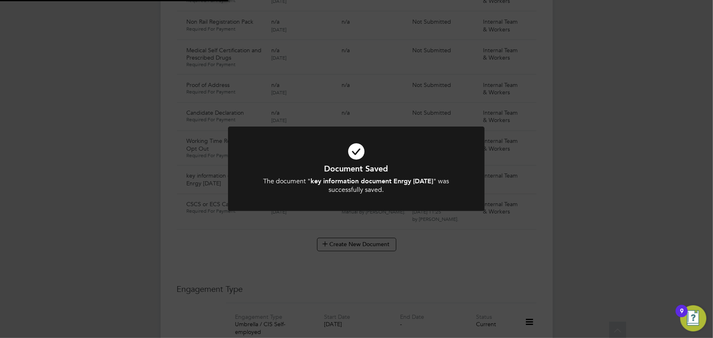
scroll to position [668, 0]
click at [651, 208] on div "Document Saved The document " key information document Enrgy 22.09.25 " was suc…" at bounding box center [356, 169] width 713 height 338
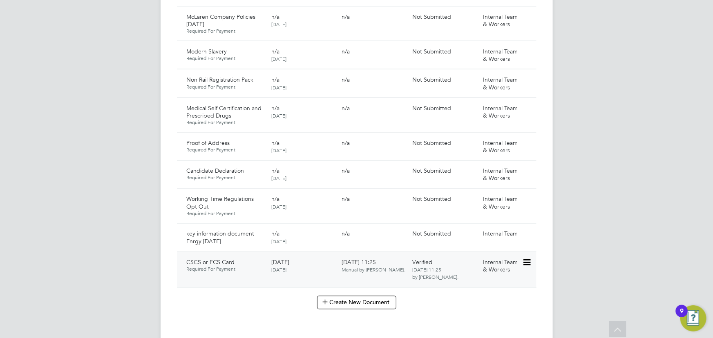
scroll to position [631, 0]
click at [530, 229] on icon at bounding box center [526, 234] width 8 height 10
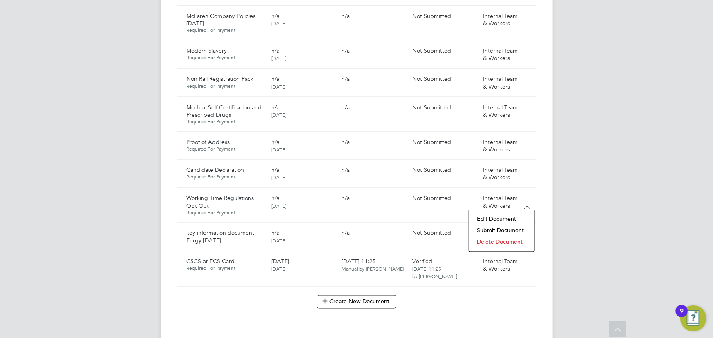
click at [501, 231] on li "Submit Document" at bounding box center [501, 230] width 57 height 11
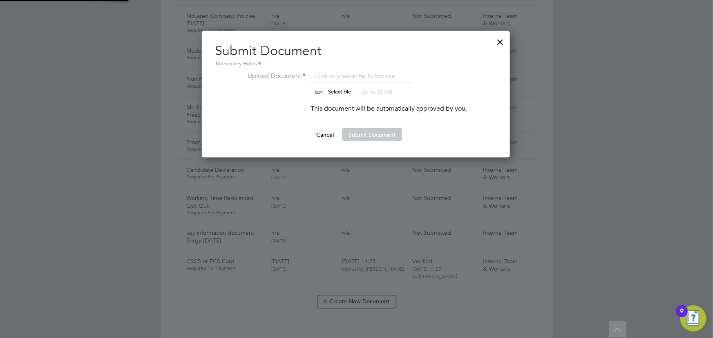
scroll to position [127, 309]
click at [339, 91] on input "file" at bounding box center [347, 83] width 128 height 25
type input "C:\fakepath\Key Information Document (Self Employed-CIS) 3 Petar Atanasov Enrgy…"
click at [374, 136] on button "Submit Document" at bounding box center [372, 134] width 60 height 13
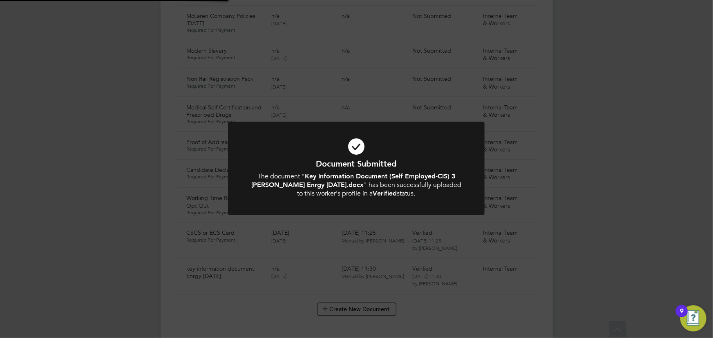
click at [570, 147] on div "Document Submitted The document " Key Information Document (Self Employed-CIS) …" at bounding box center [356, 169] width 713 height 338
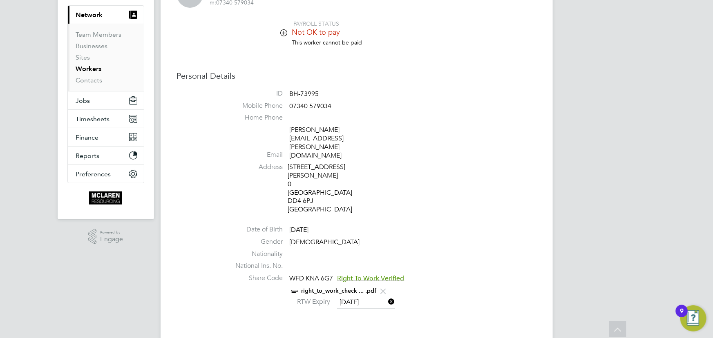
scroll to position [0, 0]
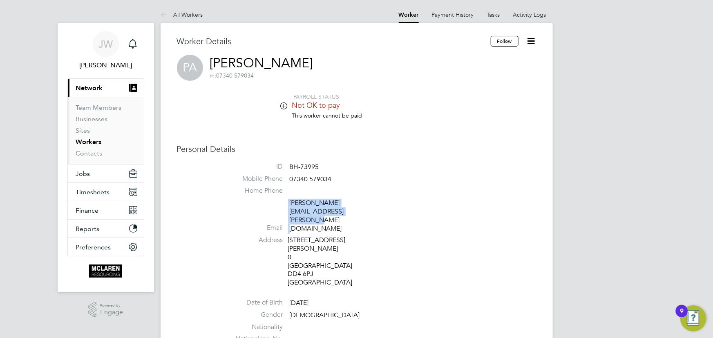
drag, startPoint x: 287, startPoint y: 201, endPoint x: 421, endPoint y: 202, distance: 133.1
click at [421, 202] on li "Email petar.ventsislavov.atanasov@gmail.com" at bounding box center [381, 217] width 310 height 37
copy li "petar.ventsislavov.atanasov@gmail.com"
drag, startPoint x: 96, startPoint y: 153, endPoint x: 91, endPoint y: 145, distance: 9.4
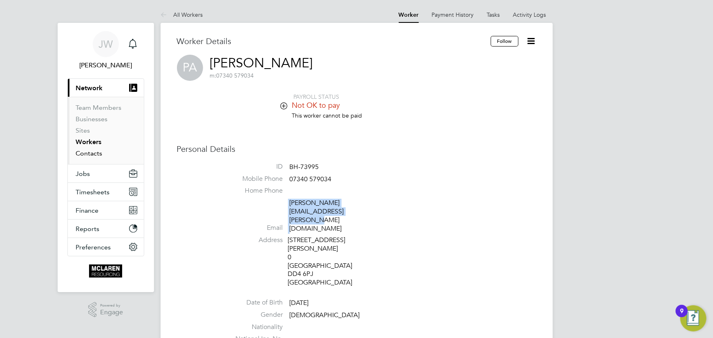
click at [96, 153] on link "Contacts" at bounding box center [89, 153] width 27 height 8
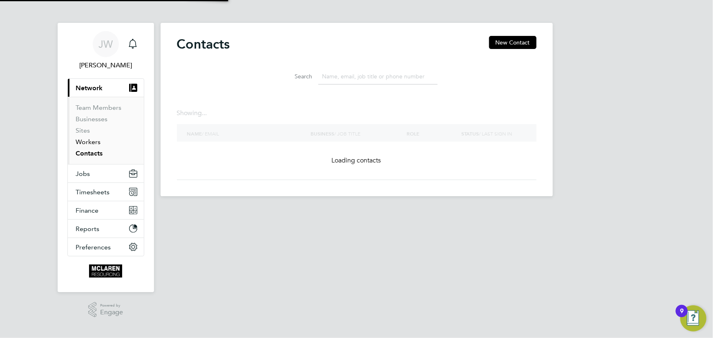
click at [91, 145] on link "Workers" at bounding box center [88, 142] width 25 height 8
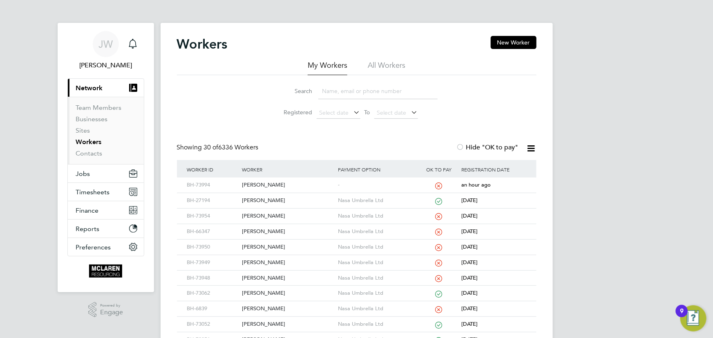
click at [349, 86] on input at bounding box center [377, 91] width 119 height 16
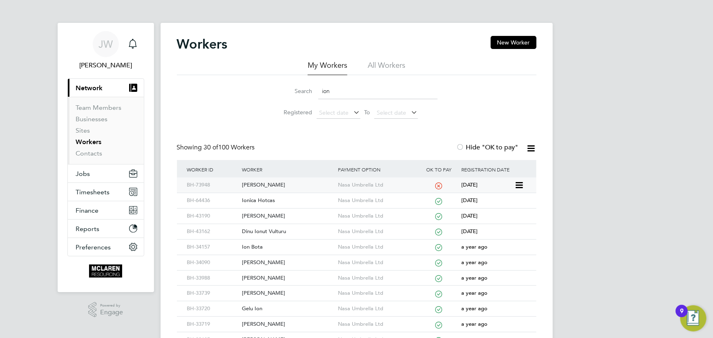
type input "ion"
click at [261, 183] on div "[PERSON_NAME]" at bounding box center [288, 185] width 96 height 15
click at [95, 154] on link "Contacts" at bounding box center [89, 153] width 27 height 8
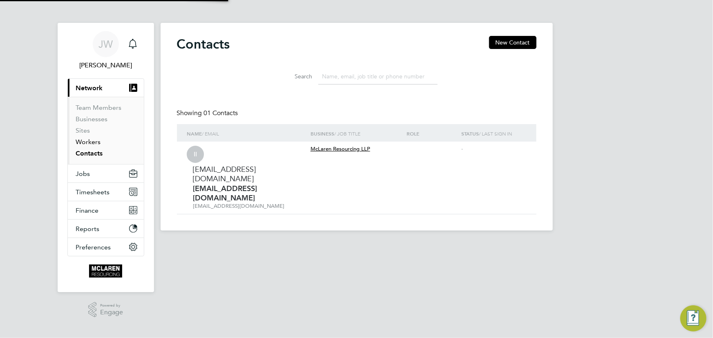
click at [91, 144] on link "Workers" at bounding box center [88, 142] width 25 height 8
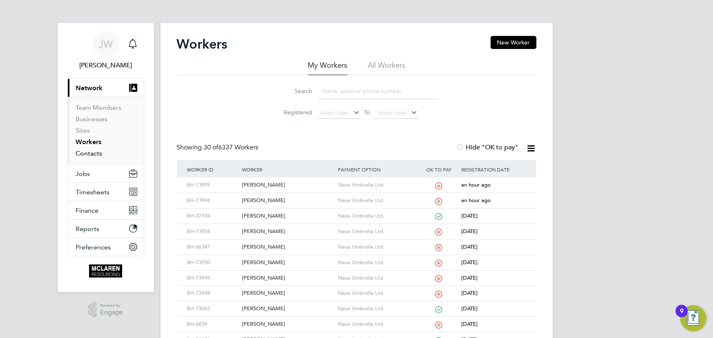
click at [93, 151] on link "Contacts" at bounding box center [89, 153] width 27 height 8
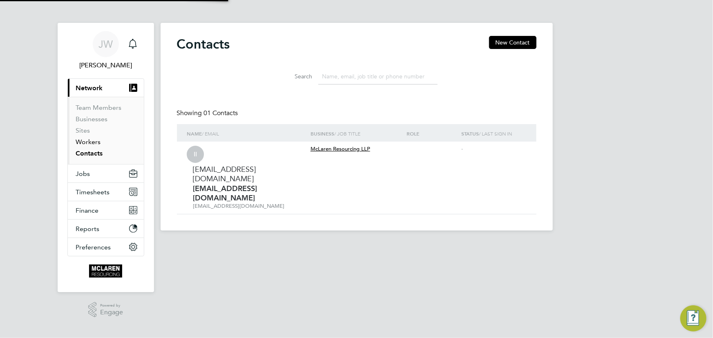
click at [89, 143] on link "Workers" at bounding box center [88, 142] width 25 height 8
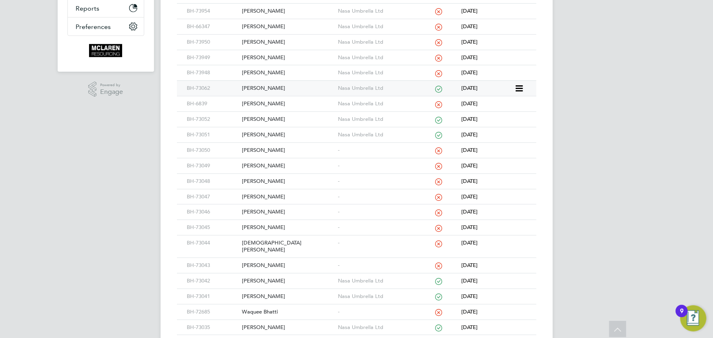
scroll to position [207, 0]
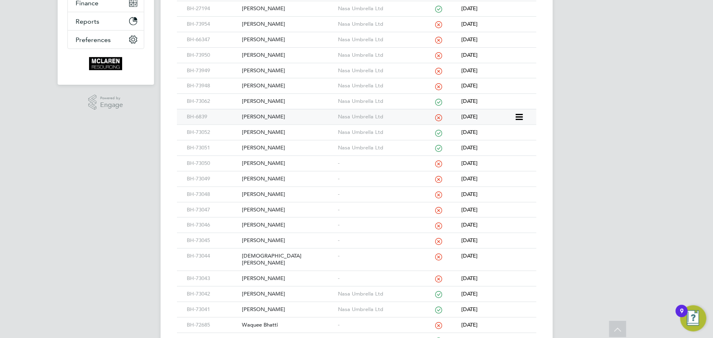
click at [277, 117] on div "[PERSON_NAME]" at bounding box center [288, 116] width 96 height 15
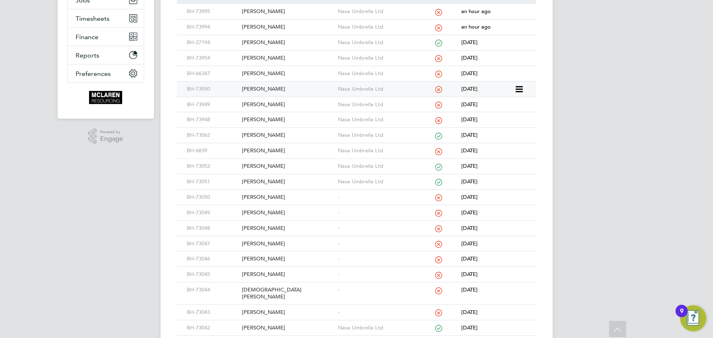
scroll to position [133, 0]
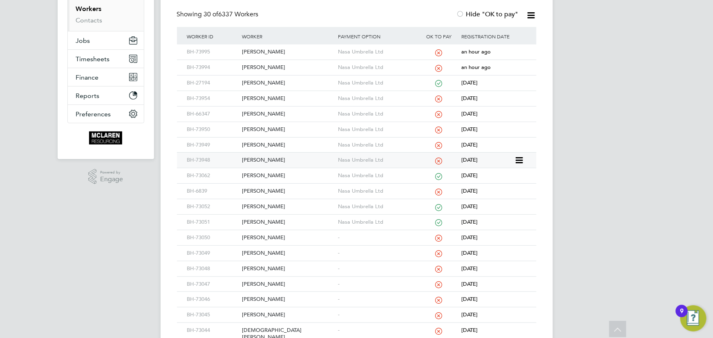
click at [260, 159] on div "[PERSON_NAME]" at bounding box center [288, 160] width 96 height 15
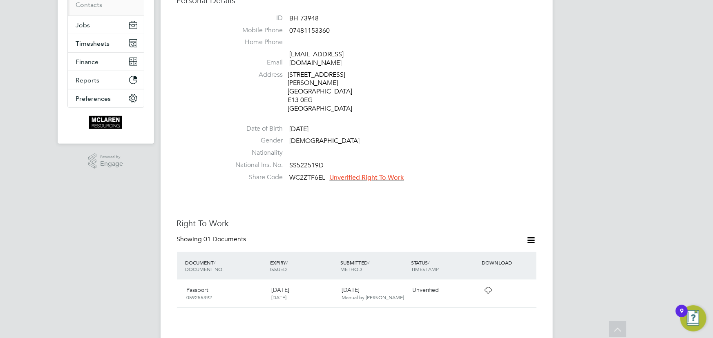
scroll to position [148, 0]
drag, startPoint x: 288, startPoint y: 53, endPoint x: 341, endPoint y: 56, distance: 52.7
click at [356, 56] on li "Email [EMAIL_ADDRESS][DOMAIN_NAME]" at bounding box center [381, 61] width 310 height 20
copy li "[EMAIL_ADDRESS][DOMAIN_NAME]"
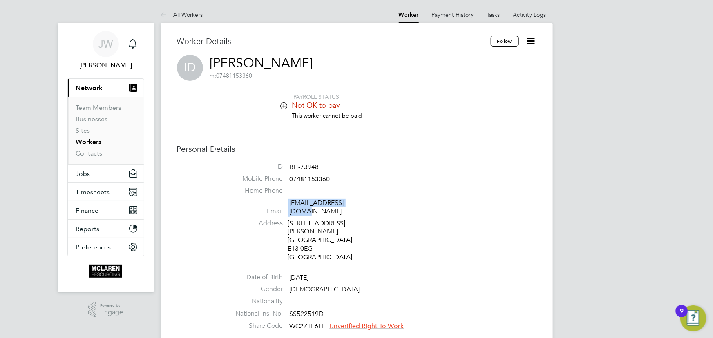
copy li "[EMAIL_ADDRESS][DOMAIN_NAME]"
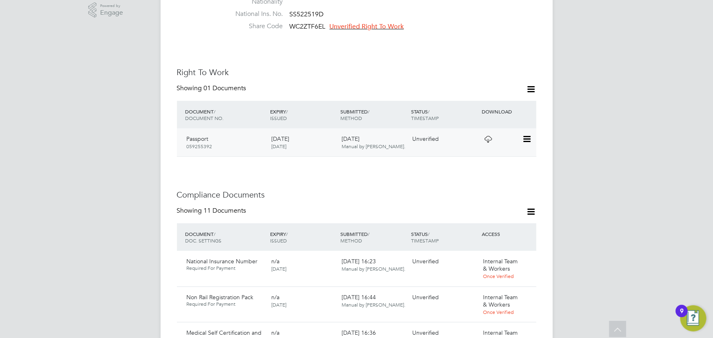
scroll to position [297, 0]
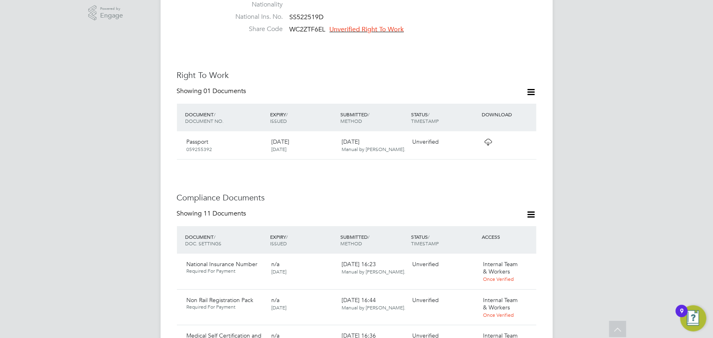
click at [528, 87] on icon at bounding box center [531, 92] width 10 height 10
click at [510, 106] on li "Request Right To Work Document" at bounding box center [486, 105] width 98 height 11
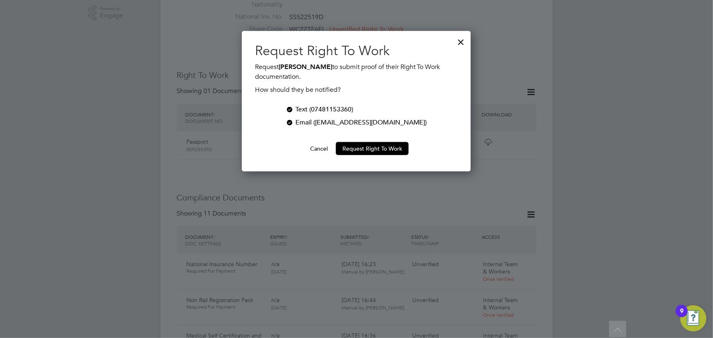
scroll to position [141, 229]
click at [464, 42] on div at bounding box center [461, 40] width 15 height 15
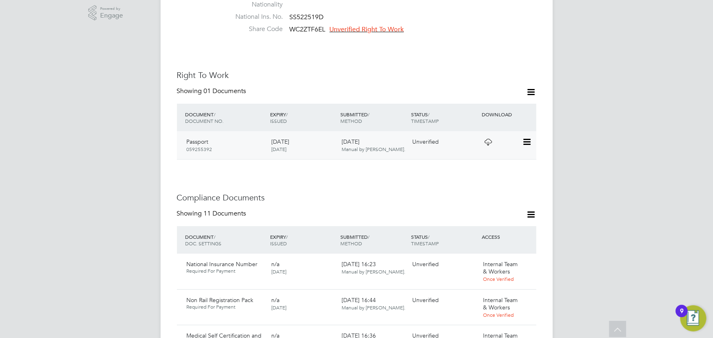
click at [530, 137] on icon at bounding box center [526, 142] width 8 height 10
click at [486, 180] on li "View Details" at bounding box center [500, 183] width 60 height 11
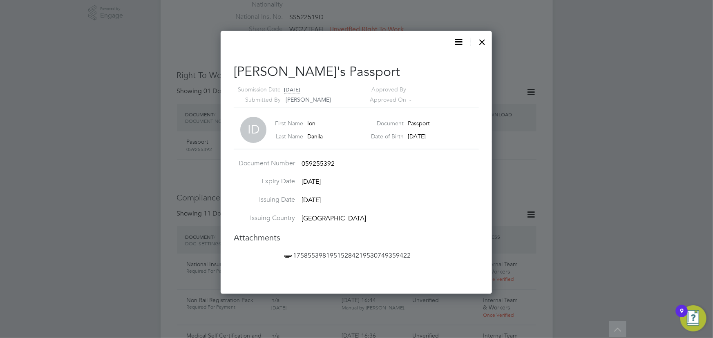
scroll to position [263, 272]
click at [327, 253] on span "17585539819515284219530749359422" at bounding box center [347, 256] width 128 height 8
click at [481, 41] on div at bounding box center [482, 40] width 15 height 15
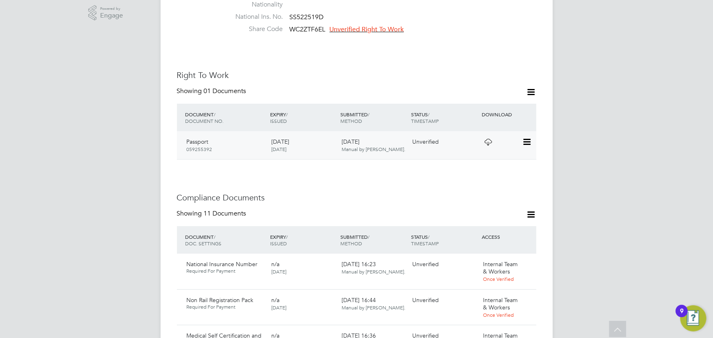
click at [526, 137] on icon at bounding box center [526, 142] width 8 height 10
click at [485, 145] on li "Verify Document" at bounding box center [500, 144] width 60 height 11
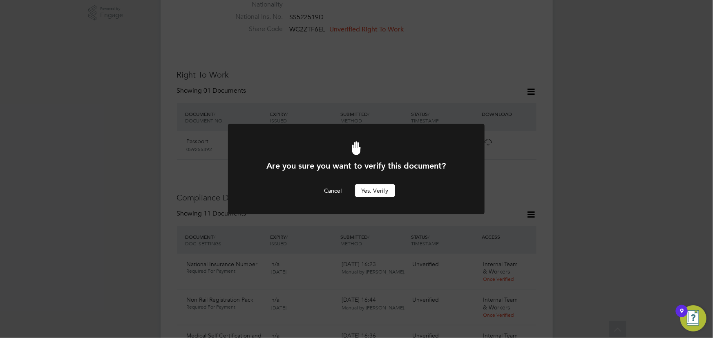
click at [383, 192] on button "Yes, verify" at bounding box center [375, 190] width 40 height 13
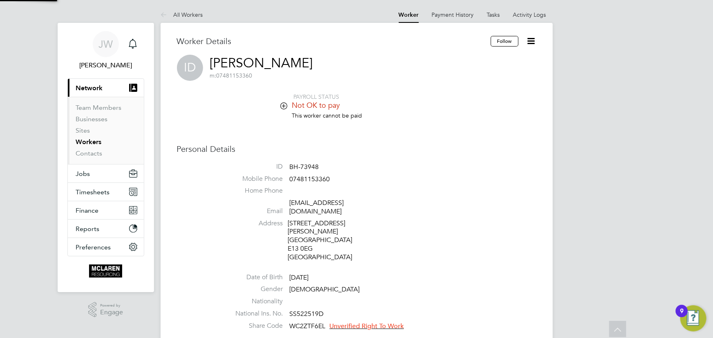
scroll to position [297, 0]
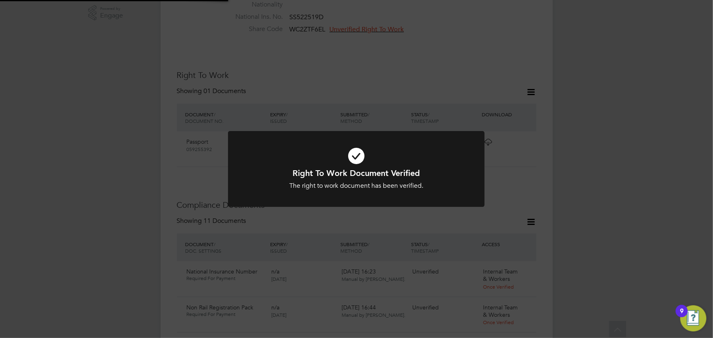
click at [654, 174] on div "Right To Work Document Verified The right to work document has been verified. C…" at bounding box center [356, 169] width 713 height 338
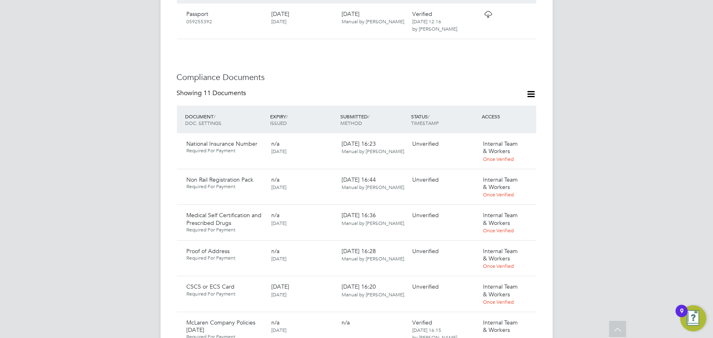
scroll to position [482, 0]
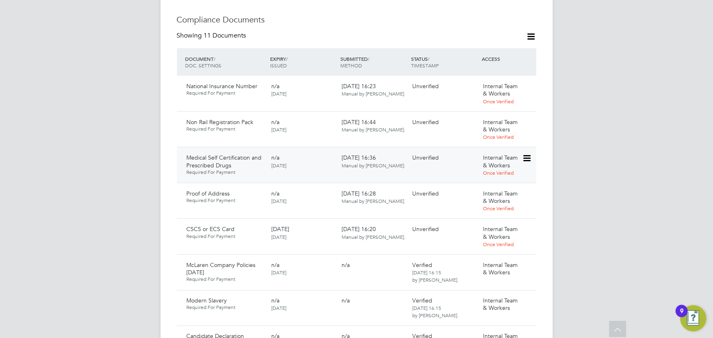
click at [525, 154] on icon at bounding box center [526, 159] width 8 height 10
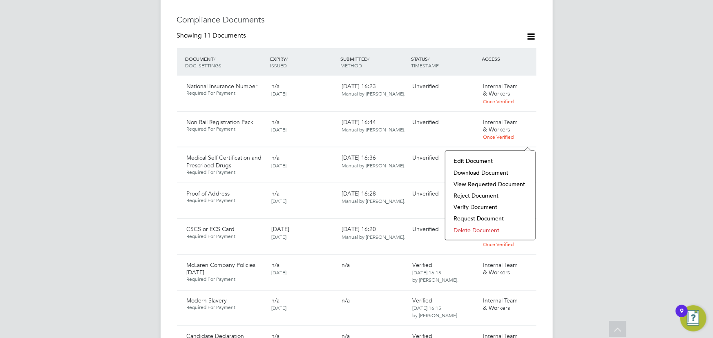
click at [490, 167] on li "Download Document" at bounding box center [490, 172] width 82 height 11
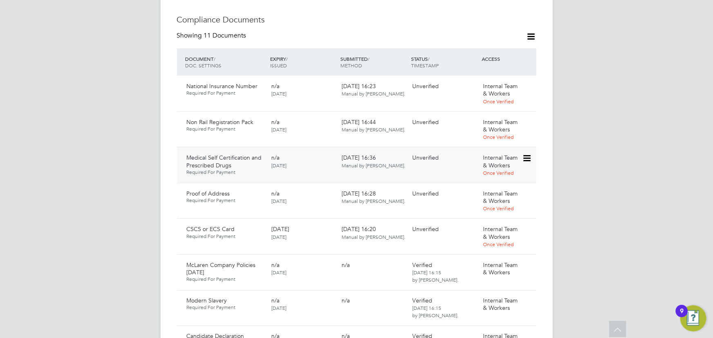
click at [530, 154] on icon at bounding box center [526, 159] width 8 height 10
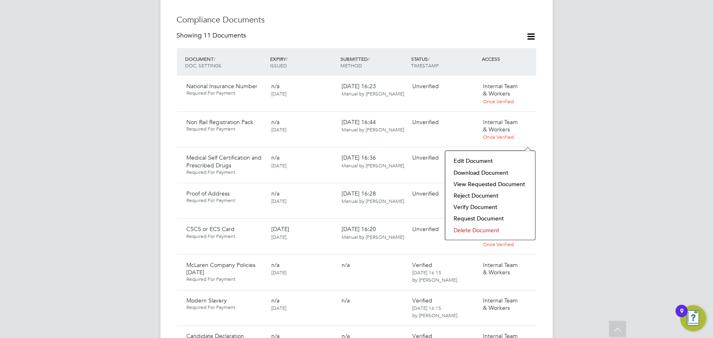
click at [465, 208] on li "Verify Document" at bounding box center [490, 206] width 82 height 11
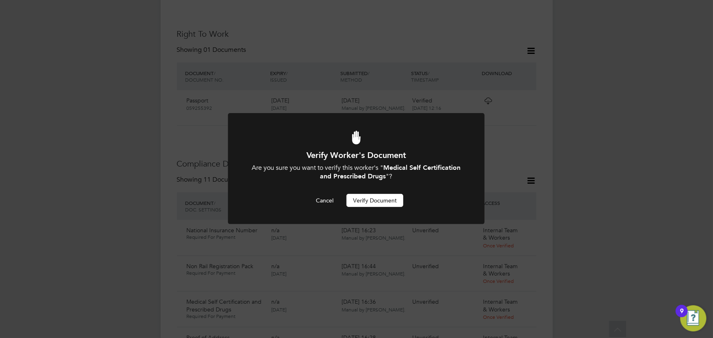
scroll to position [0, 0]
click at [383, 201] on button "Verify Document" at bounding box center [374, 200] width 57 height 13
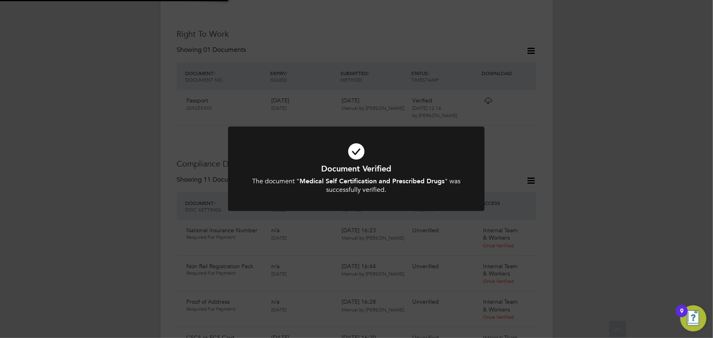
click at [639, 174] on div "Document Verified The document " Medical Self Certification and Prescribed Drug…" at bounding box center [356, 169] width 713 height 338
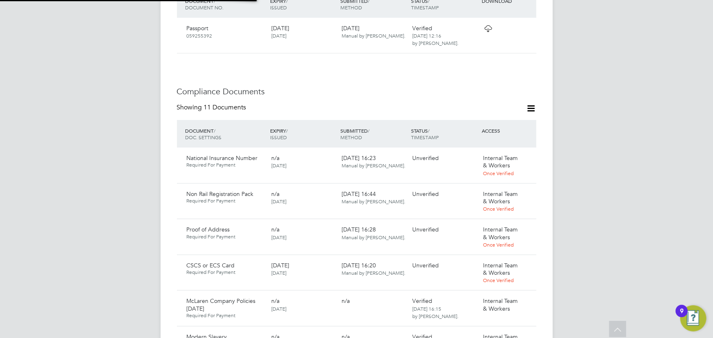
scroll to position [486, 0]
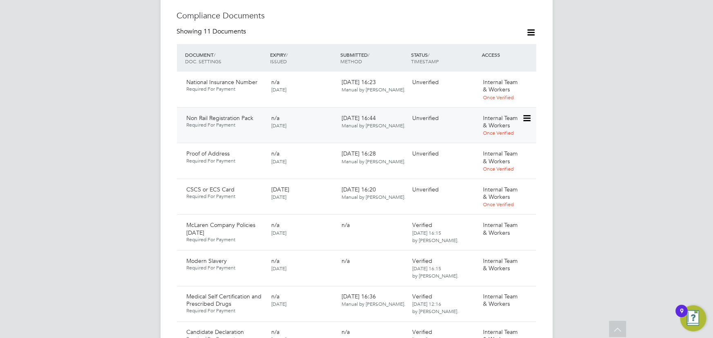
click at [530, 114] on icon at bounding box center [526, 119] width 8 height 10
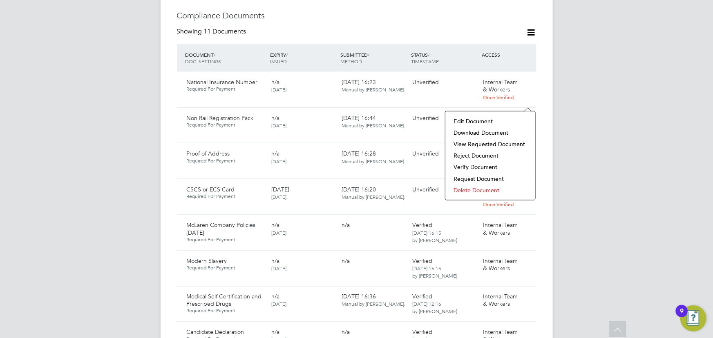
click at [481, 133] on li "Download Document" at bounding box center [490, 132] width 82 height 11
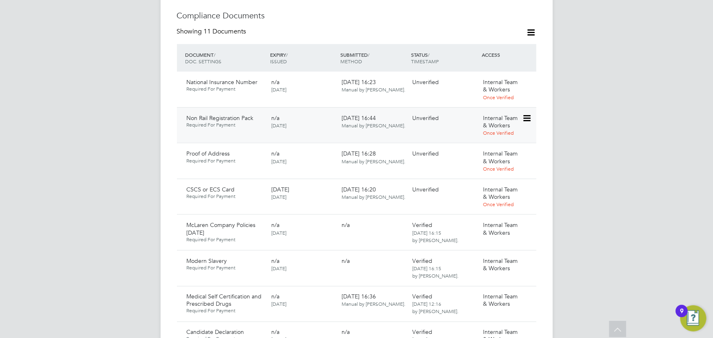
click at [527, 114] on icon at bounding box center [526, 119] width 8 height 10
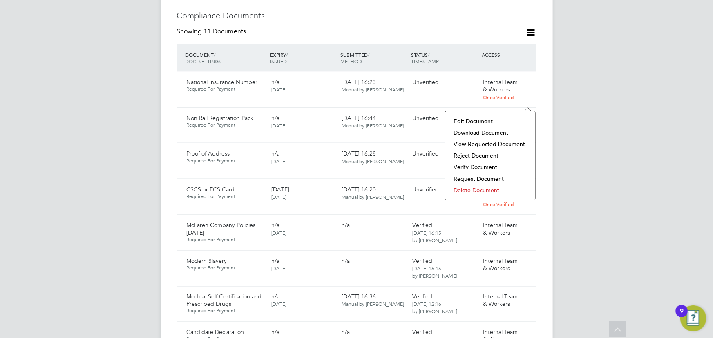
click at [476, 165] on li "Verify Document" at bounding box center [490, 166] width 82 height 11
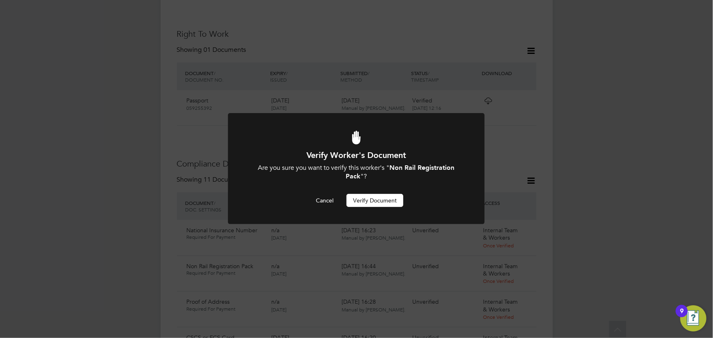
click at [389, 198] on button "Verify Document" at bounding box center [374, 200] width 57 height 13
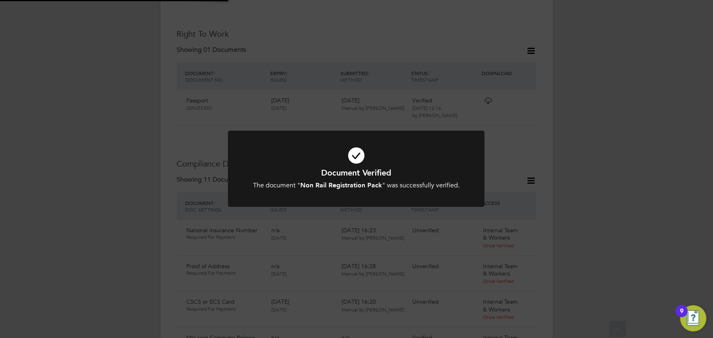
click at [601, 148] on div "Document Verified The document " Non Rail Registration Pack " was successfully …" at bounding box center [356, 169] width 713 height 338
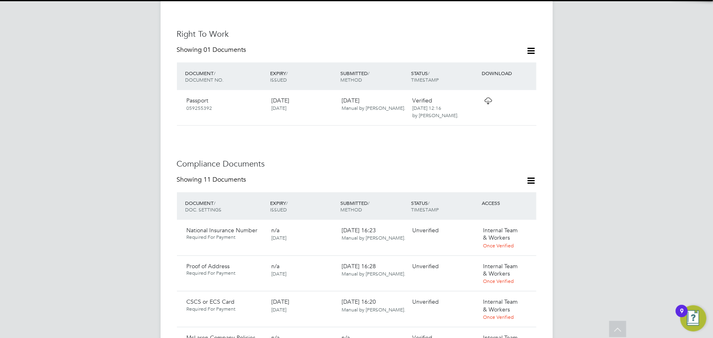
scroll to position [449, 0]
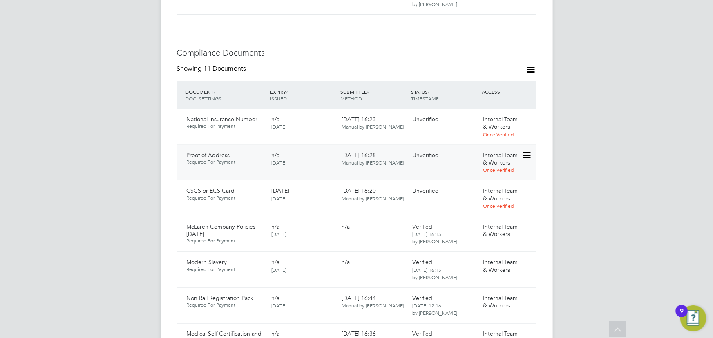
click at [527, 151] on icon at bounding box center [526, 156] width 8 height 10
click at [502, 166] on li "Download Document" at bounding box center [497, 169] width 65 height 11
click at [524, 151] on icon at bounding box center [526, 156] width 8 height 10
click at [501, 196] on li "Verify Document" at bounding box center [497, 192] width 65 height 11
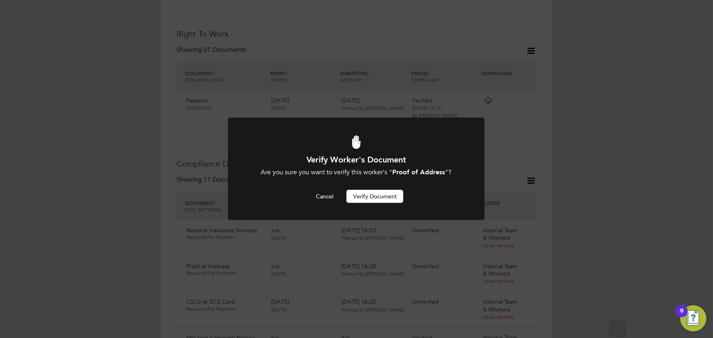
scroll to position [0, 0]
click at [399, 195] on button "Verify Document" at bounding box center [374, 196] width 57 height 13
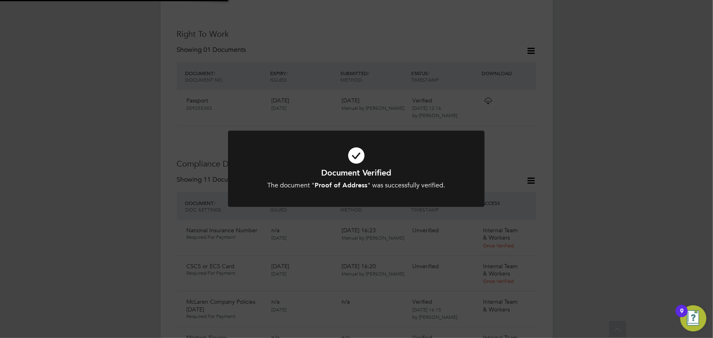
drag, startPoint x: 563, startPoint y: 165, endPoint x: 576, endPoint y: 167, distance: 13.1
click at [563, 165] on div "Document Verified The document " Proof of Address " was successfully verified. …" at bounding box center [356, 169] width 713 height 338
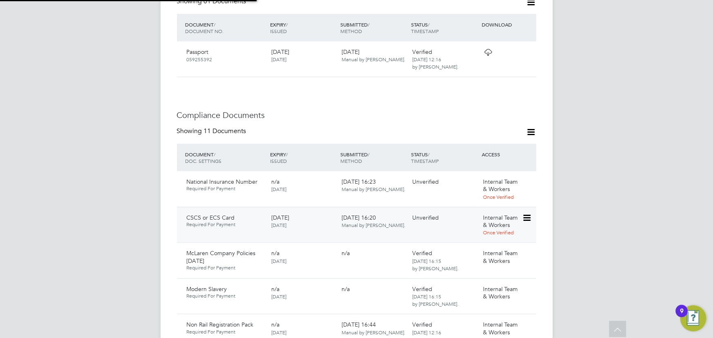
scroll to position [449, 0]
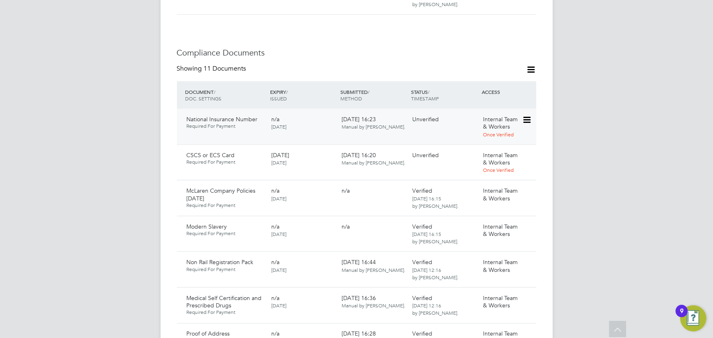
click at [526, 115] on icon at bounding box center [526, 120] width 8 height 10
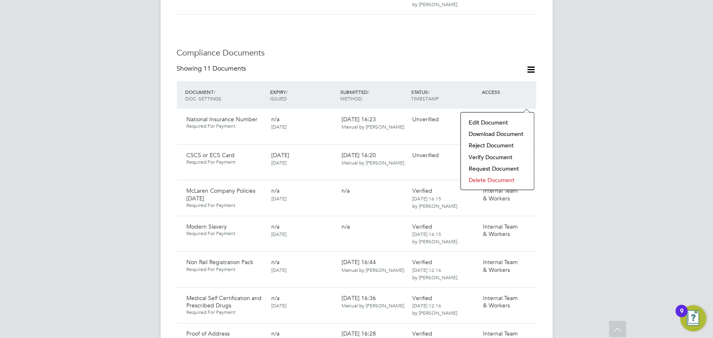
click at [501, 132] on li "Download Document" at bounding box center [497, 133] width 65 height 11
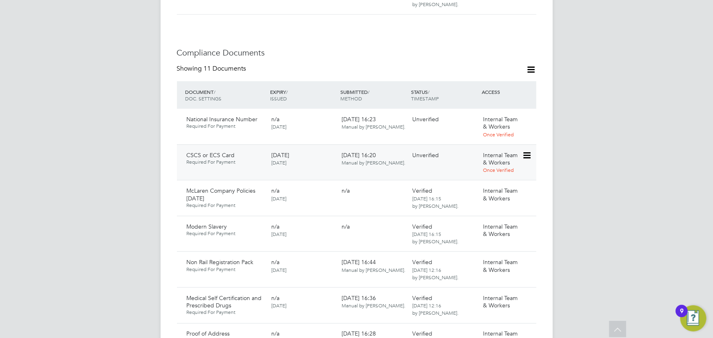
click at [527, 151] on icon at bounding box center [526, 156] width 8 height 10
click at [499, 169] on li "Download Document" at bounding box center [497, 169] width 65 height 11
click at [523, 151] on icon at bounding box center [526, 156] width 8 height 10
click at [503, 167] on li "Download Document" at bounding box center [497, 169] width 65 height 11
click at [533, 65] on icon at bounding box center [531, 70] width 10 height 10
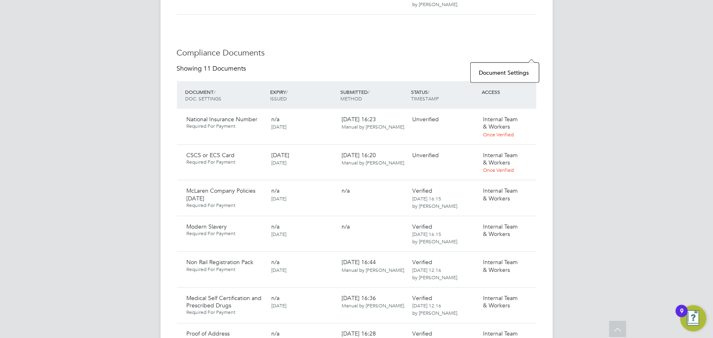
click at [503, 72] on li "Document Settings" at bounding box center [505, 72] width 60 height 11
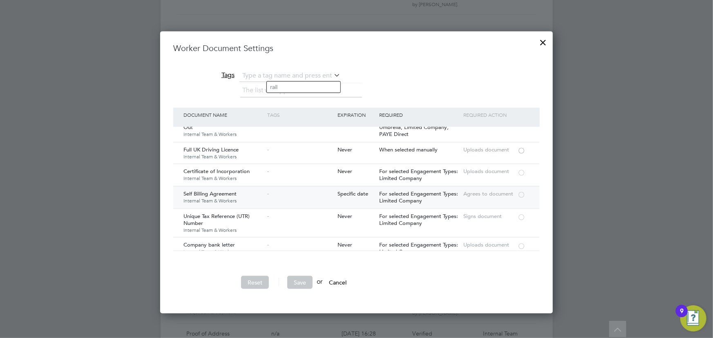
scroll to position [817, 0]
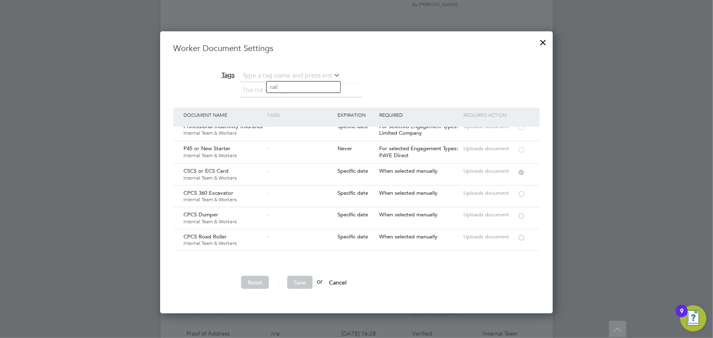
click at [542, 41] on div at bounding box center [543, 40] width 15 height 15
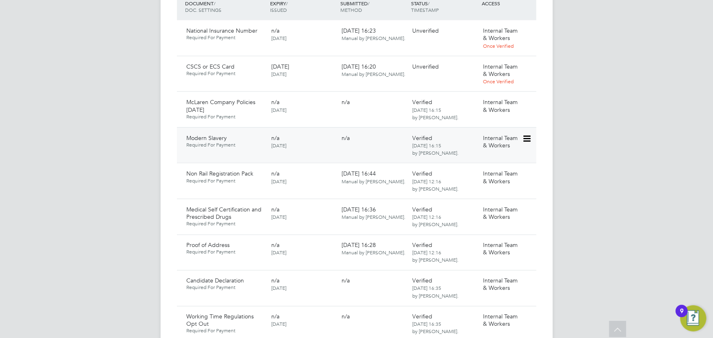
scroll to position [449, 0]
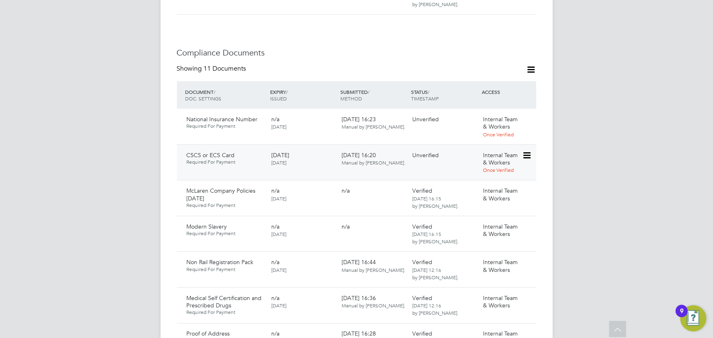
click at [525, 151] on icon at bounding box center [526, 156] width 8 height 10
click at [561, 174] on div "[PERSON_NAME] Notifications Applications: Current page: Network Team Members Bu…" at bounding box center [356, 221] width 713 height 1340
click at [526, 151] on icon at bounding box center [526, 156] width 8 height 10
click at [510, 171] on li "Download Document" at bounding box center [497, 169] width 65 height 11
click at [527, 151] on icon at bounding box center [526, 156] width 8 height 10
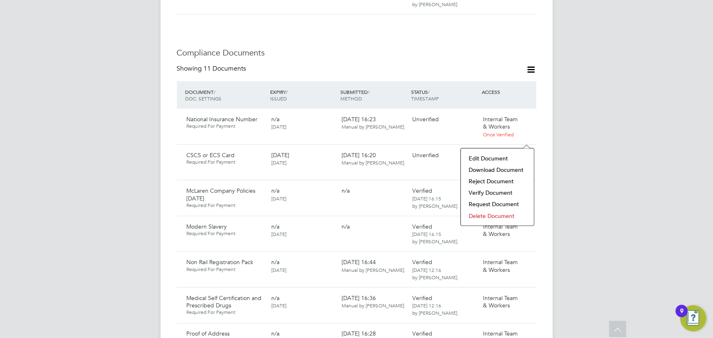
click at [495, 188] on li "Verify Document" at bounding box center [497, 192] width 65 height 11
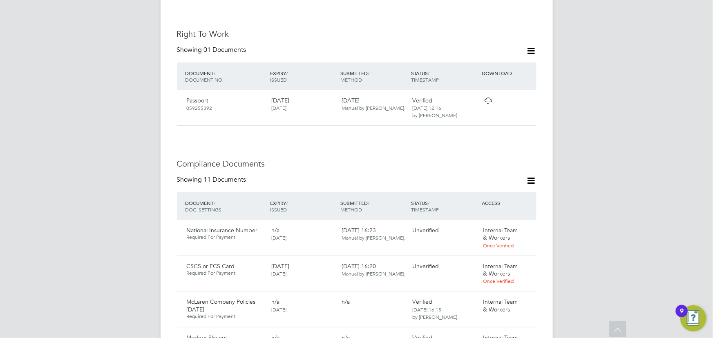
scroll to position [0, 0]
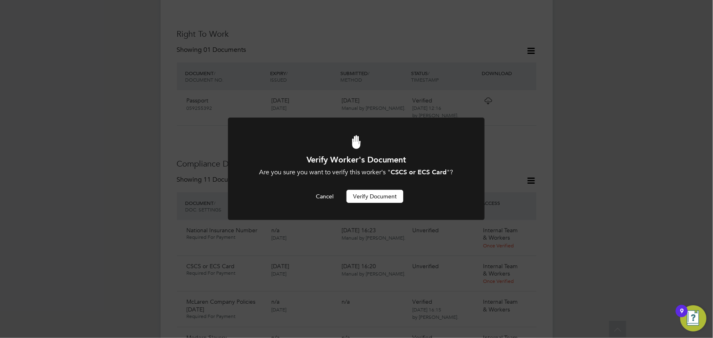
click at [392, 196] on button "Verify Document" at bounding box center [374, 196] width 57 height 13
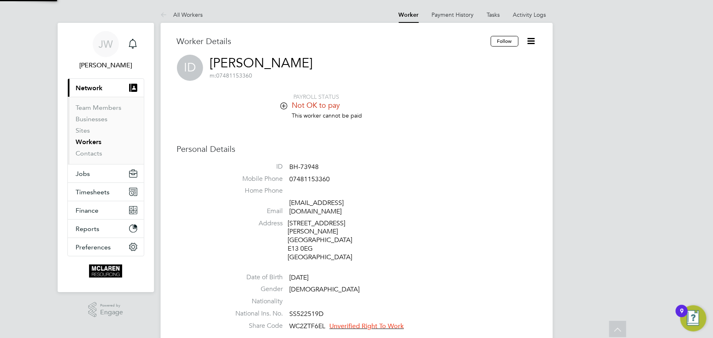
scroll to position [338, 0]
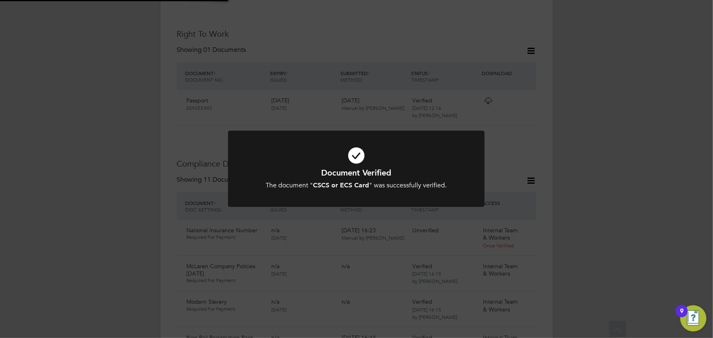
click at [613, 150] on div "Document Verified The document " CSCS or ECS Card " was successfully verified. …" at bounding box center [356, 169] width 713 height 338
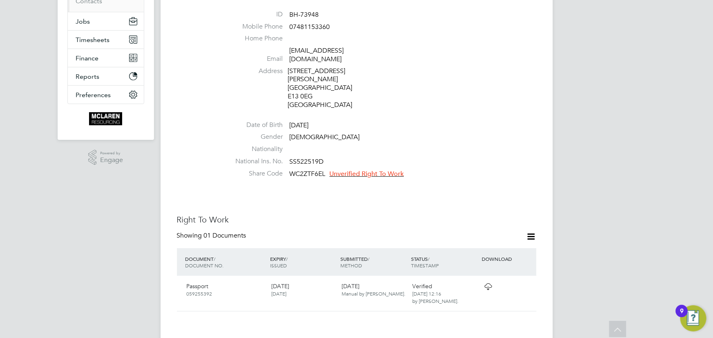
scroll to position [0, 0]
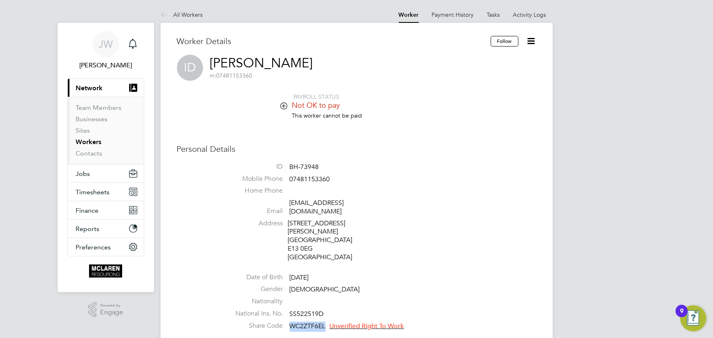
drag, startPoint x: 292, startPoint y: 310, endPoint x: 322, endPoint y: 309, distance: 30.7
click at [328, 322] on li "Share Code WC2ZTF6EL Unverified Right To Work" at bounding box center [381, 328] width 310 height 12
copy span "WC2ZTF6EL"
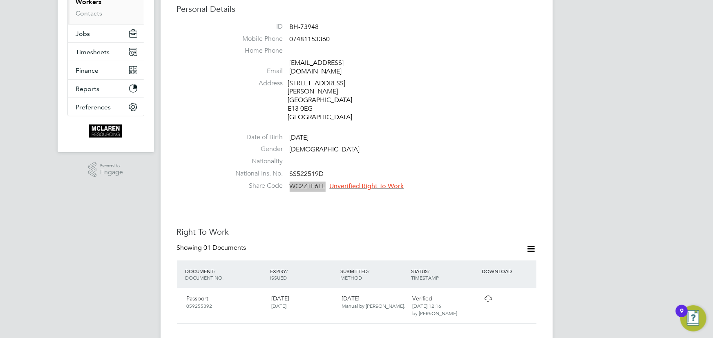
scroll to position [148, 0]
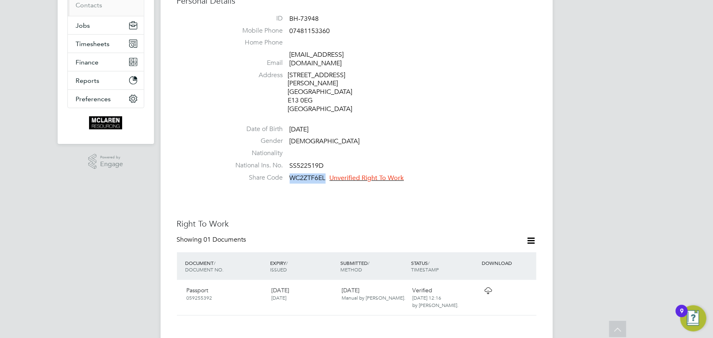
click at [363, 174] on span "Unverified Right To Work" at bounding box center [367, 178] width 74 height 8
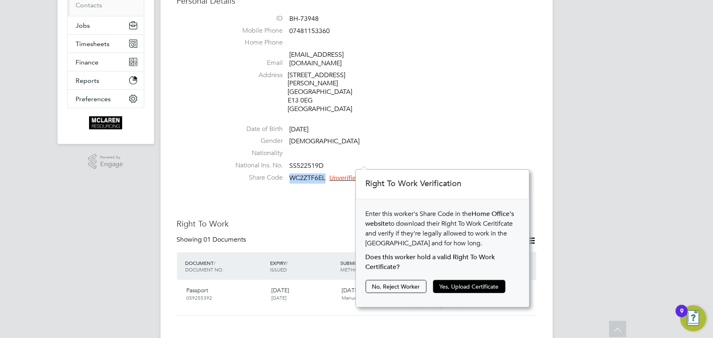
scroll to position [137, 174]
click at [449, 286] on button "Yes, Upload Certificate" at bounding box center [469, 286] width 72 height 13
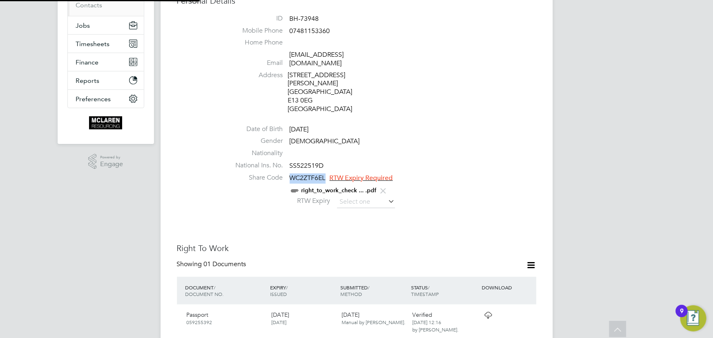
scroll to position [29, 174]
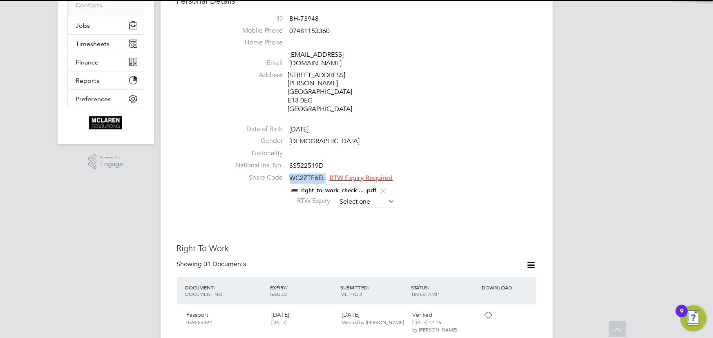
click at [366, 196] on input at bounding box center [366, 202] width 58 height 12
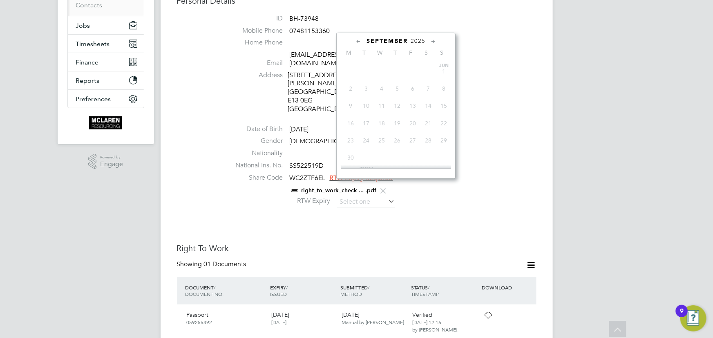
scroll to position [295, 0]
click at [421, 38] on span "2025" at bounding box center [417, 41] width 15 height 7
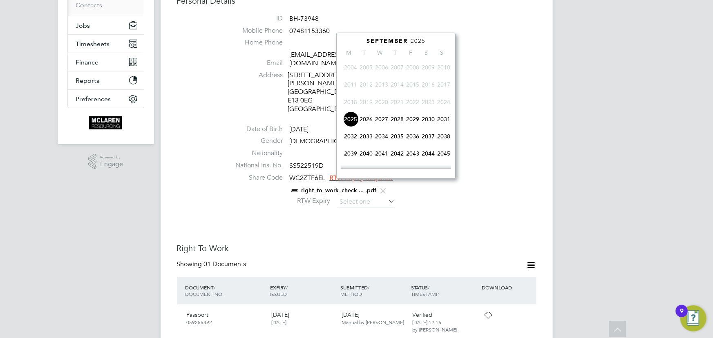
click at [381, 119] on span "2027" at bounding box center [382, 119] width 16 height 16
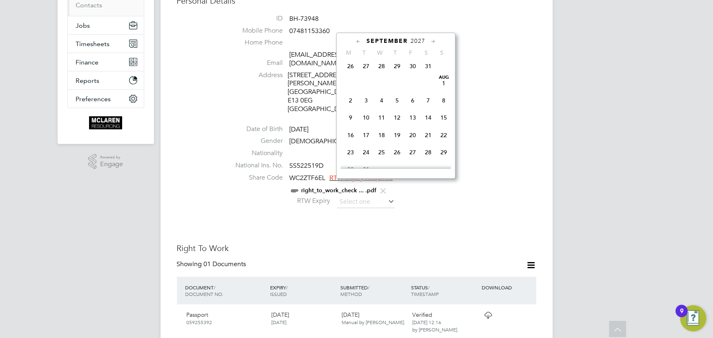
scroll to position [476, 0]
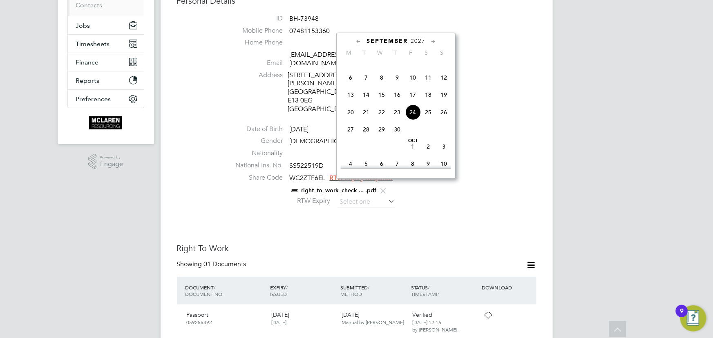
click at [413, 114] on span "24" at bounding box center [413, 113] width 16 height 16
type input "[DATE]"
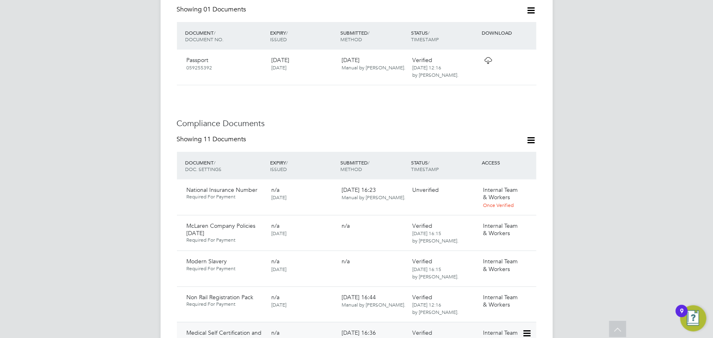
scroll to position [519, 0]
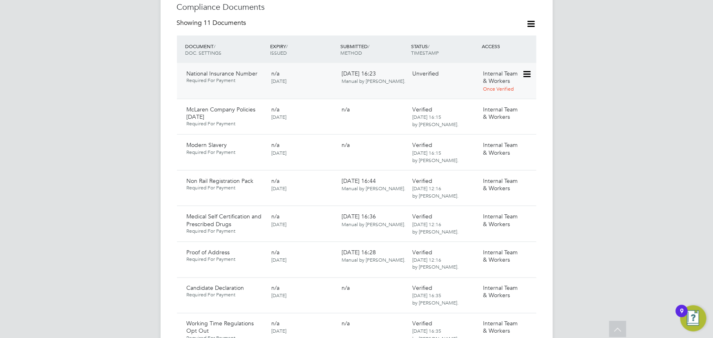
click at [527, 69] on icon at bounding box center [526, 74] width 8 height 10
click at [487, 114] on li "Verify Document" at bounding box center [497, 110] width 65 height 11
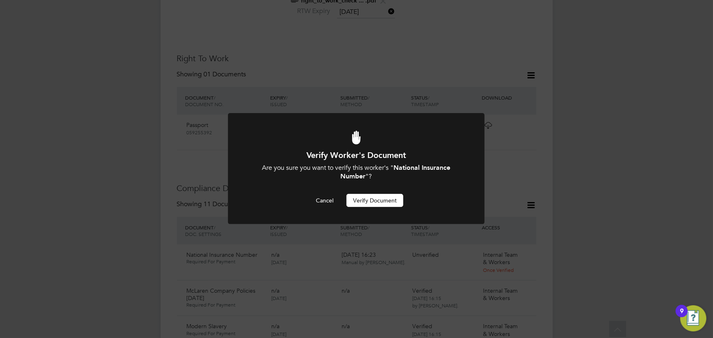
scroll to position [0, 0]
click at [320, 200] on button "Cancel" at bounding box center [324, 200] width 31 height 13
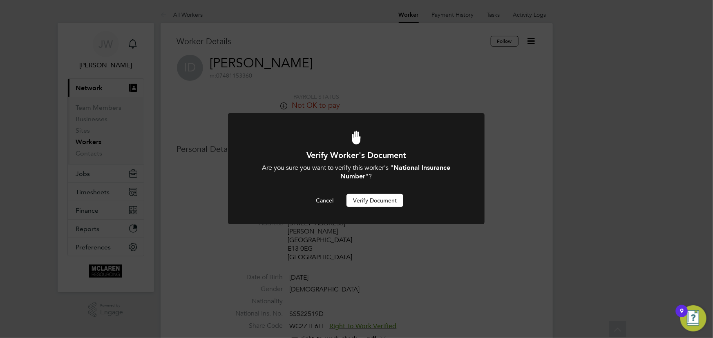
scroll to position [338, 0]
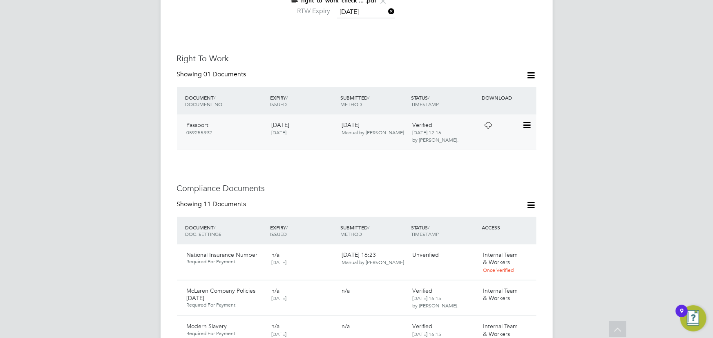
click at [528, 120] on icon at bounding box center [526, 125] width 8 height 10
click at [610, 161] on div "[PERSON_NAME] Notifications Applications: Current page: Network Team Members Bu…" at bounding box center [356, 344] width 713 height 1364
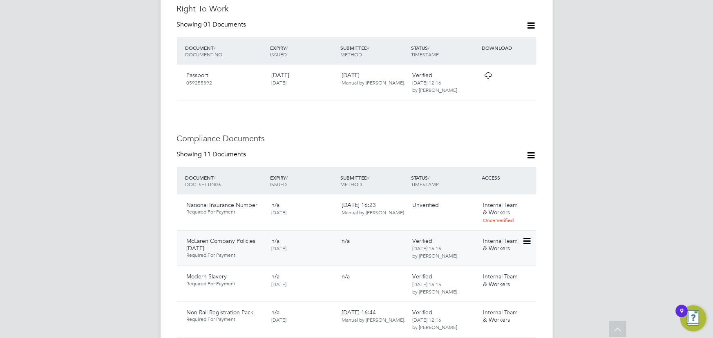
scroll to position [449, 0]
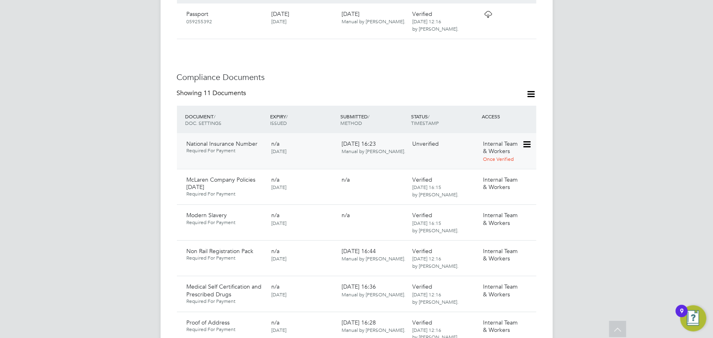
click at [528, 140] on icon at bounding box center [526, 145] width 8 height 10
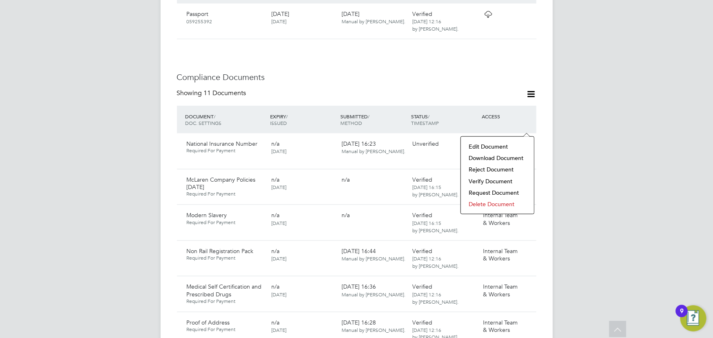
click at [485, 201] on li "Delete Document" at bounding box center [497, 203] width 65 height 11
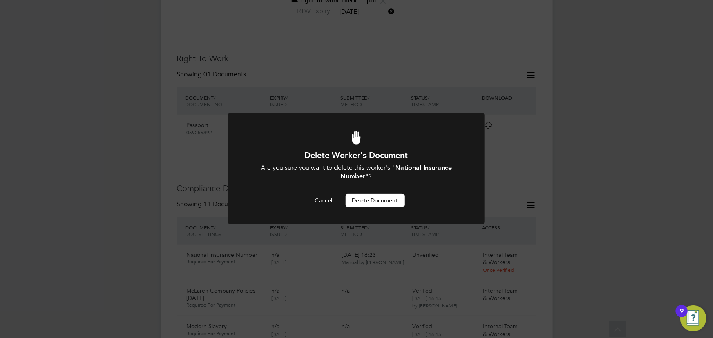
click at [389, 203] on button "Delete Document" at bounding box center [374, 200] width 59 height 13
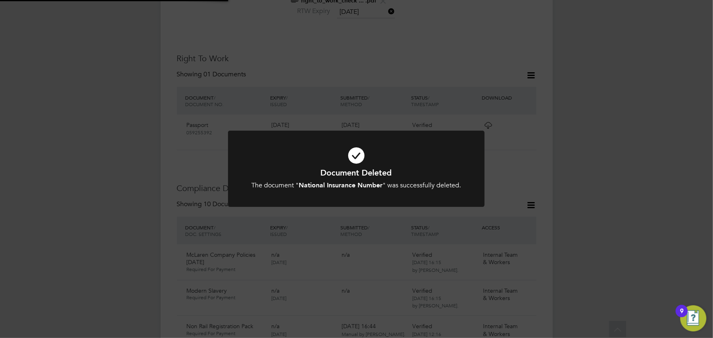
drag, startPoint x: 610, startPoint y: 189, endPoint x: 586, endPoint y: 189, distance: 23.7
click at [610, 189] on div "Document Deleted The document " National Insurance Number " was successfully de…" at bounding box center [356, 169] width 713 height 338
